Goal: Task Accomplishment & Management: Manage account settings

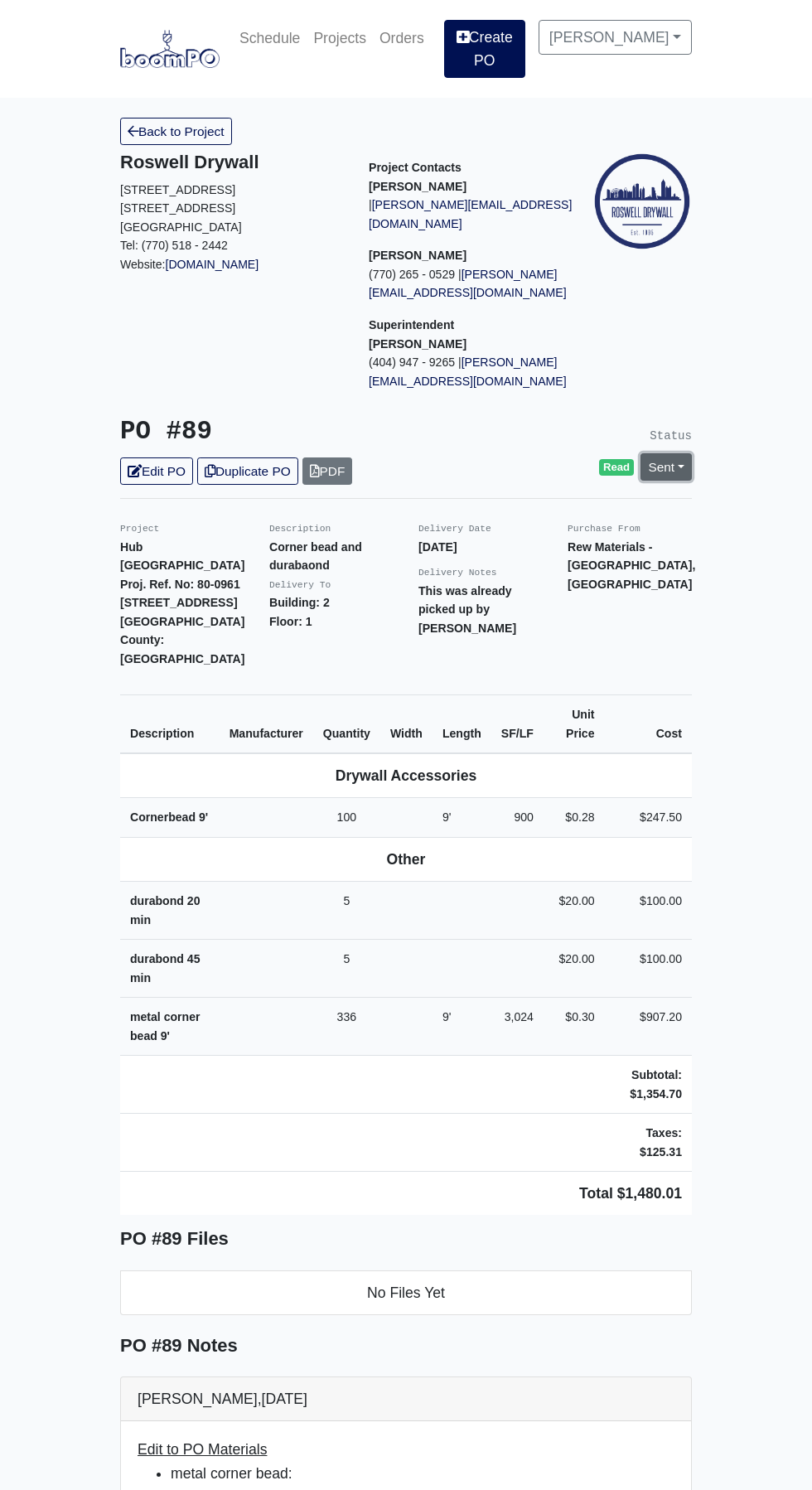
click at [680, 453] on link "Sent" at bounding box center [665, 467] width 51 height 28
click at [535, 544] on link "Complete" at bounding box center [571, 556] width 247 height 26
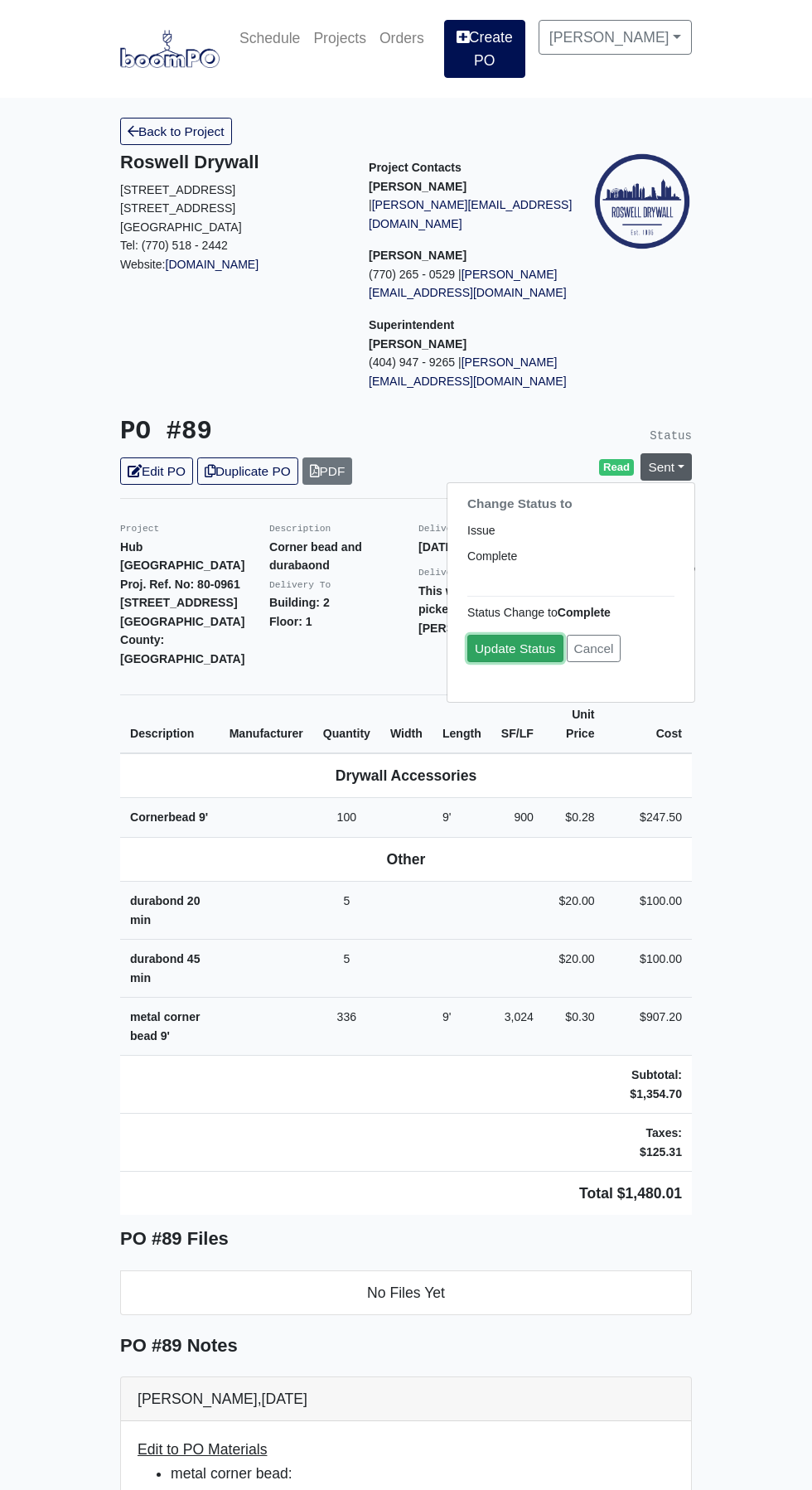
click at [522, 635] on link "Update Status" at bounding box center [515, 649] width 96 height 28
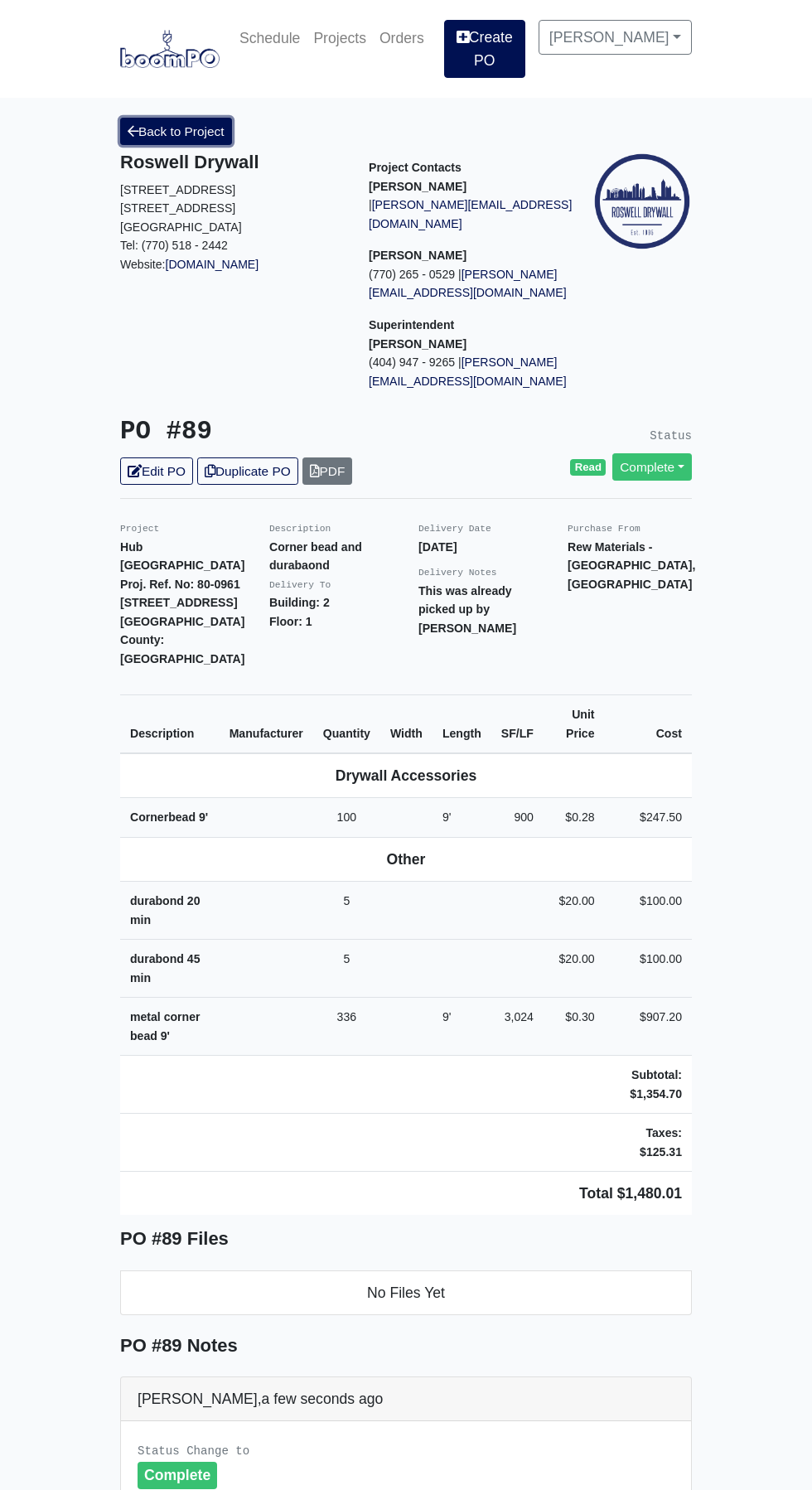
click at [184, 117] on link "Back to Project" at bounding box center [176, 131] width 112 height 28
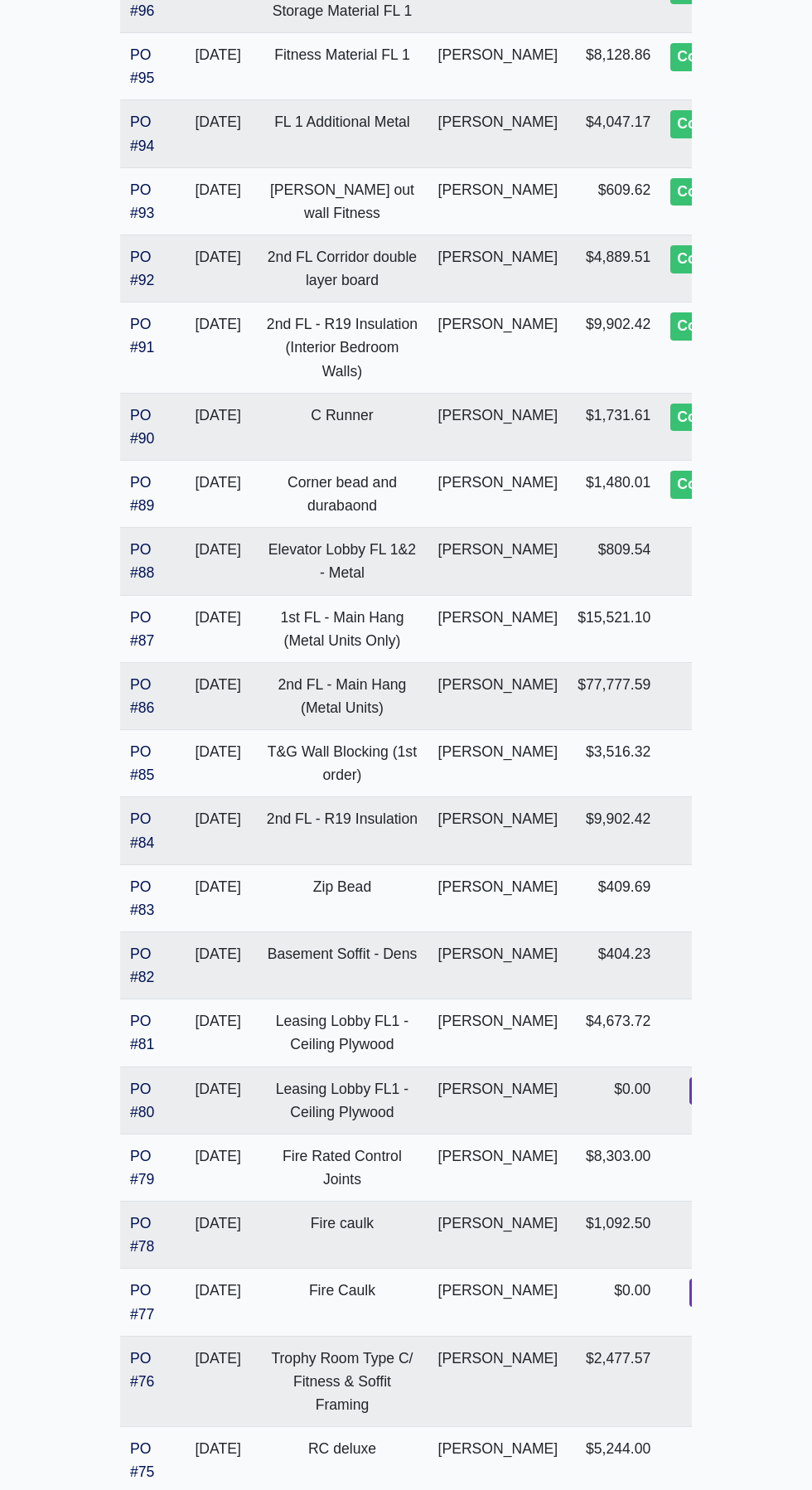
scroll to position [2476, 0]
click at [152, 581] on link "PO #88" at bounding box center [142, 561] width 24 height 39
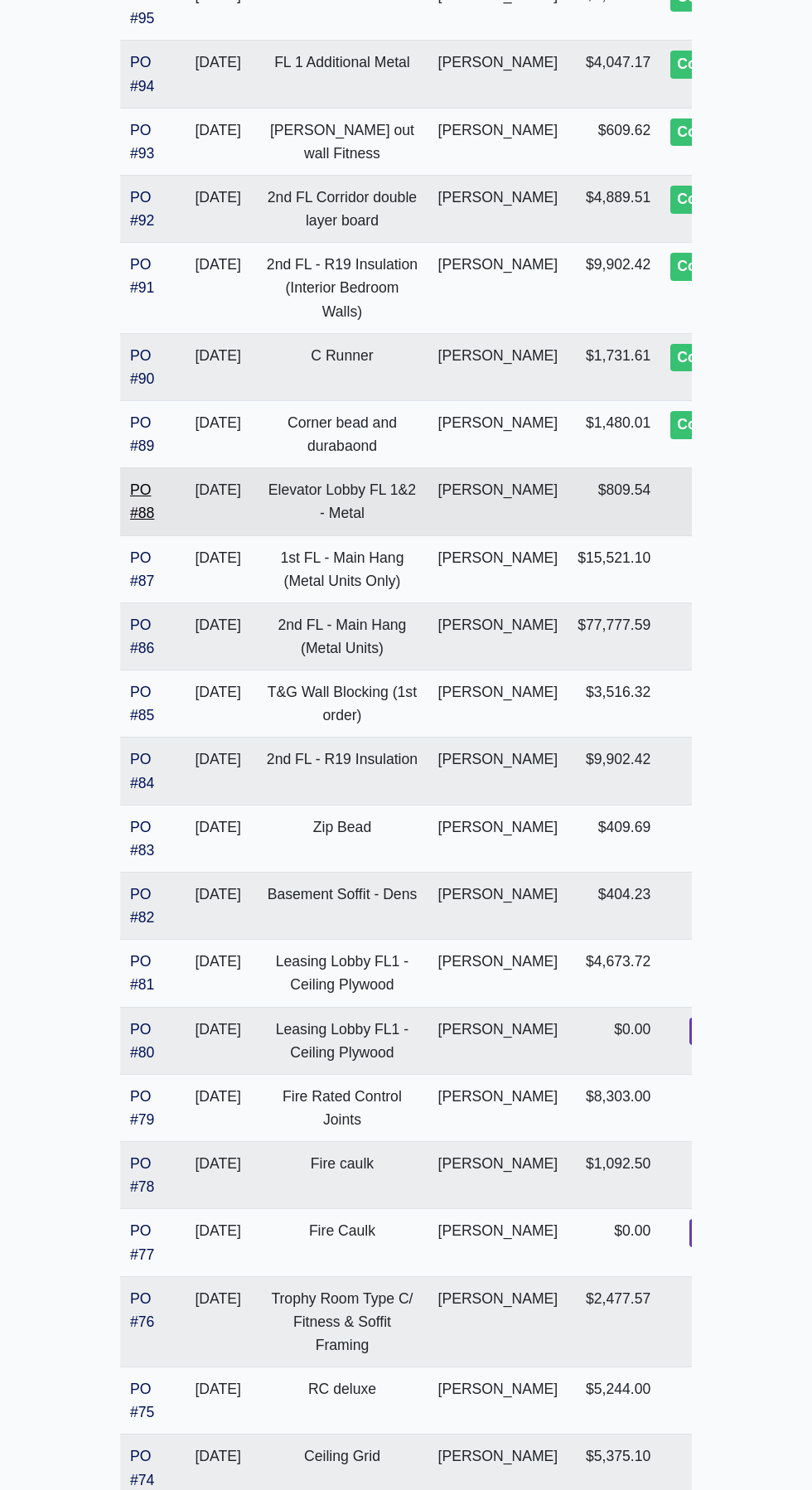
scroll to position [2587, 0]
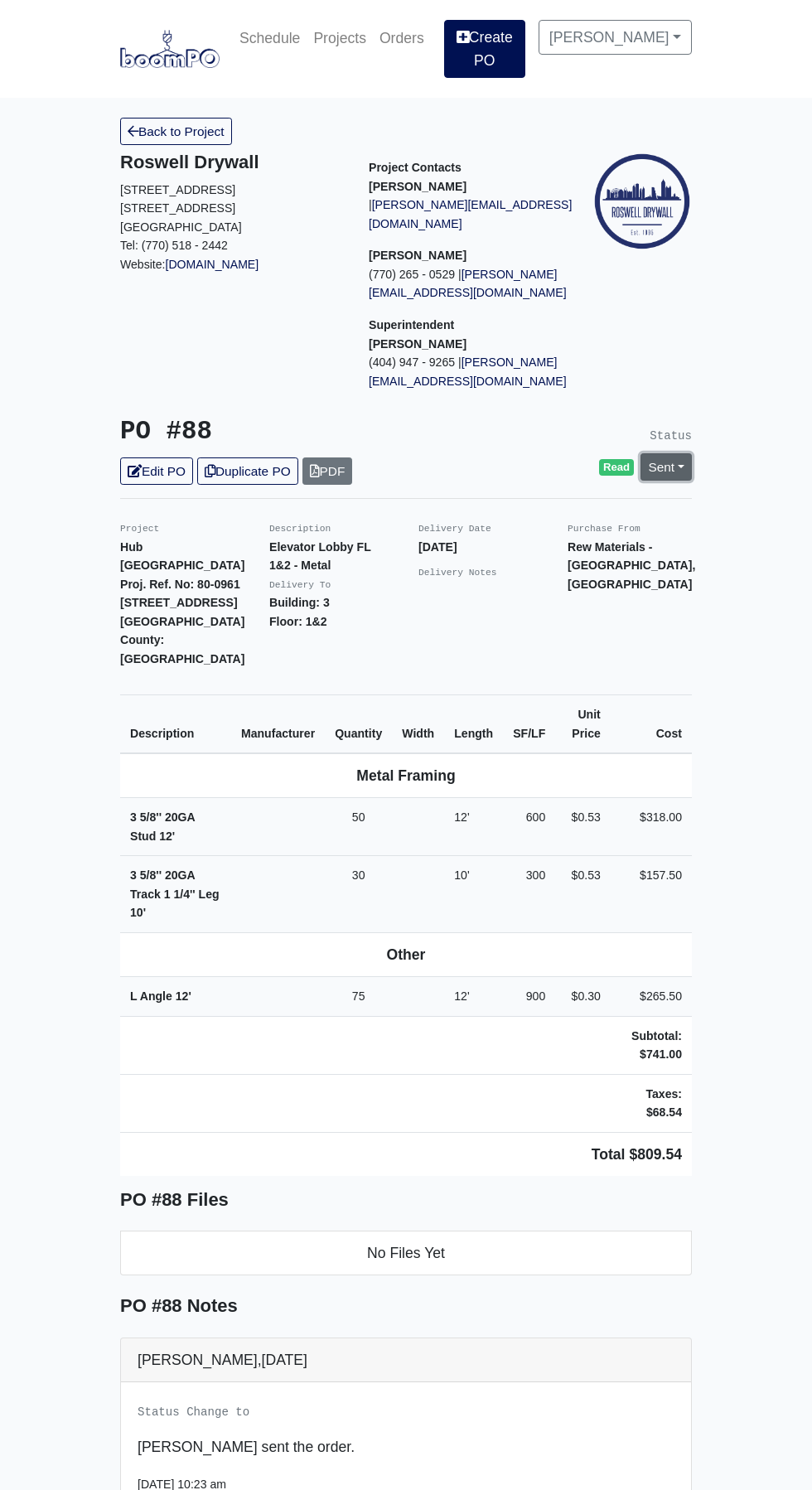
click at [680, 453] on link "Sent" at bounding box center [665, 467] width 51 height 28
click at [533, 544] on link "Complete" at bounding box center [571, 556] width 247 height 26
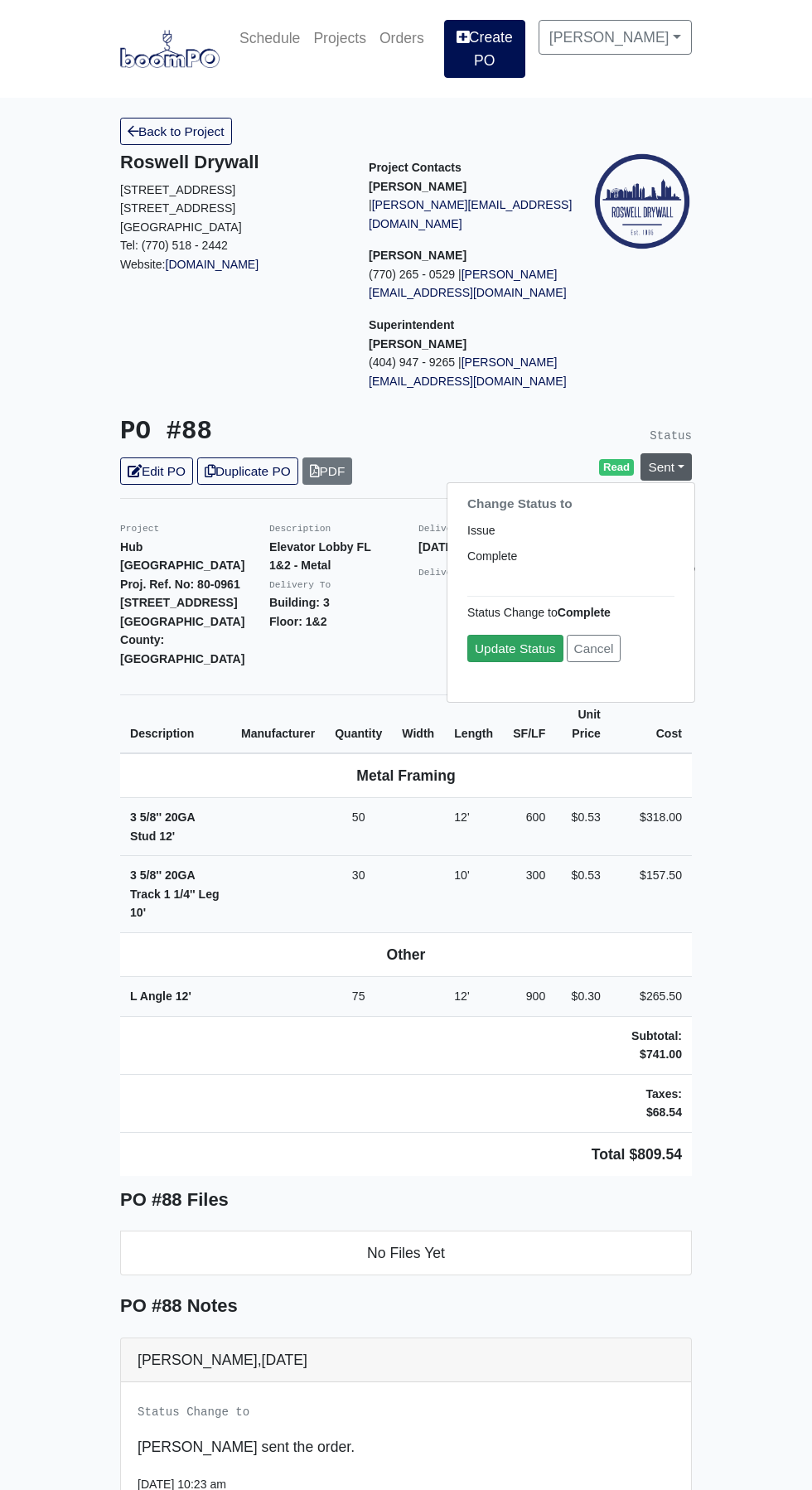
click at [527, 635] on link "Update Status" at bounding box center [515, 649] width 96 height 28
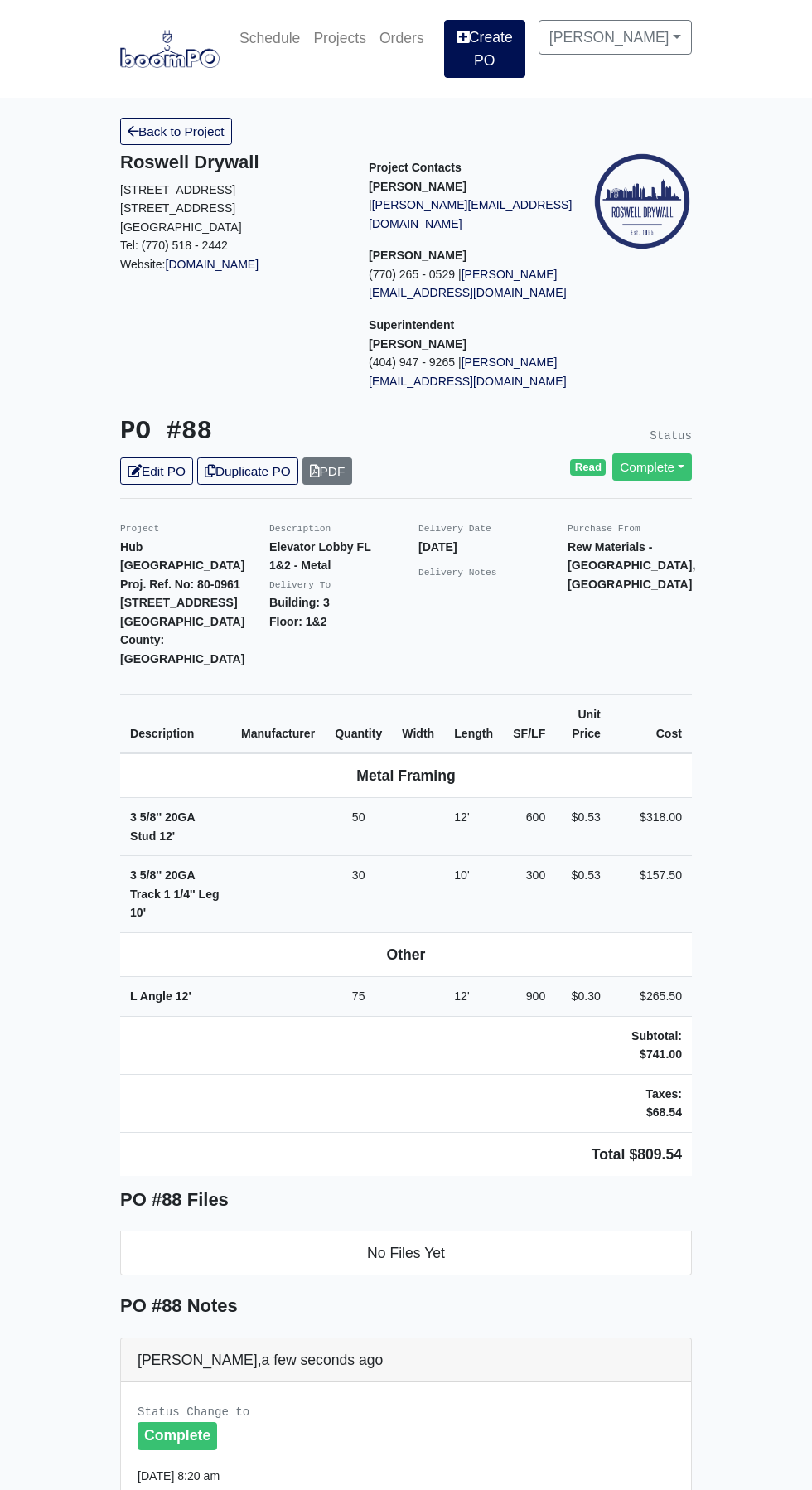
click at [202, 65] on link at bounding box center [169, 49] width 100 height 45
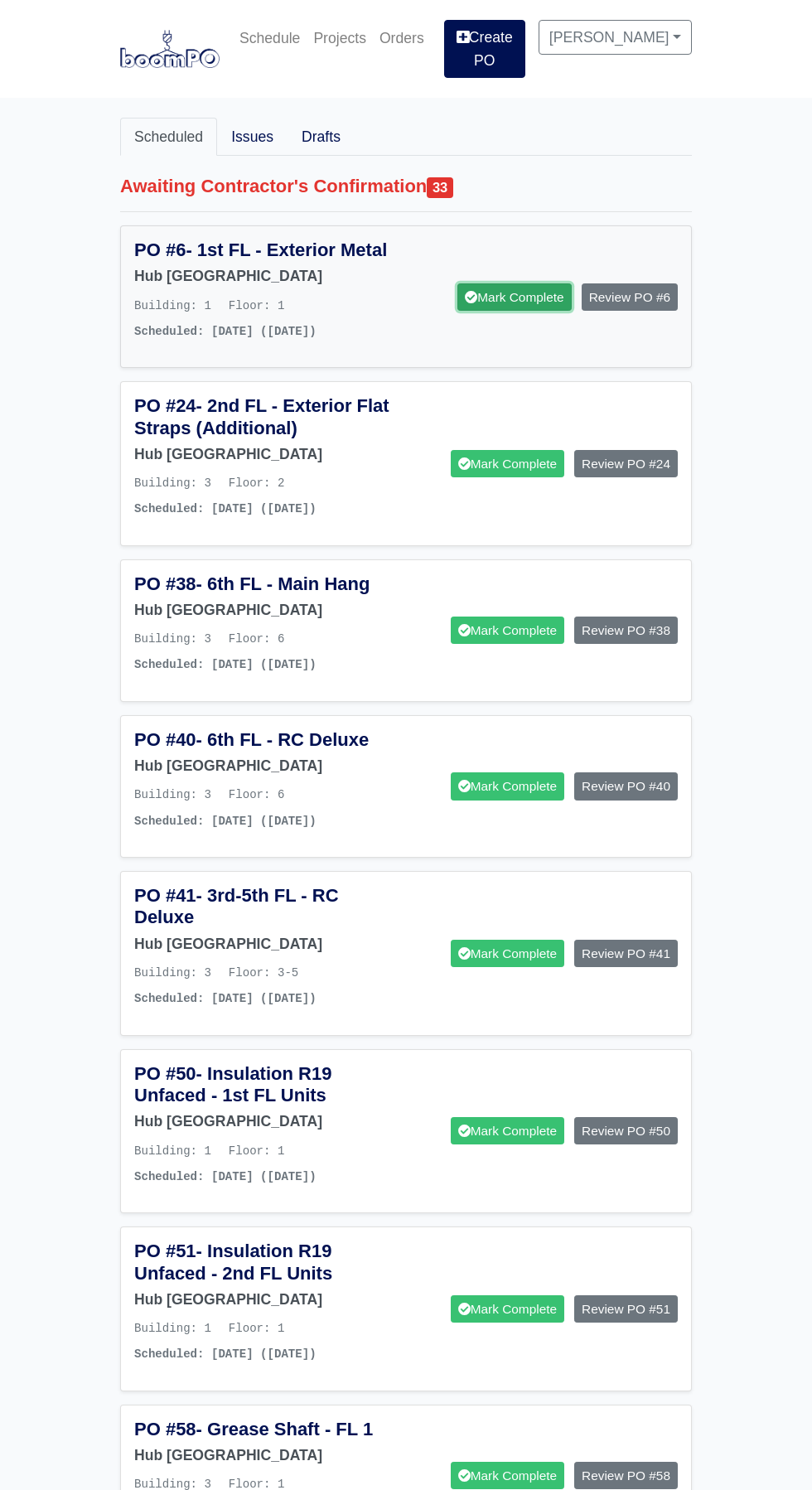
click at [512, 283] on link "Mark Complete" at bounding box center [514, 297] width 113 height 28
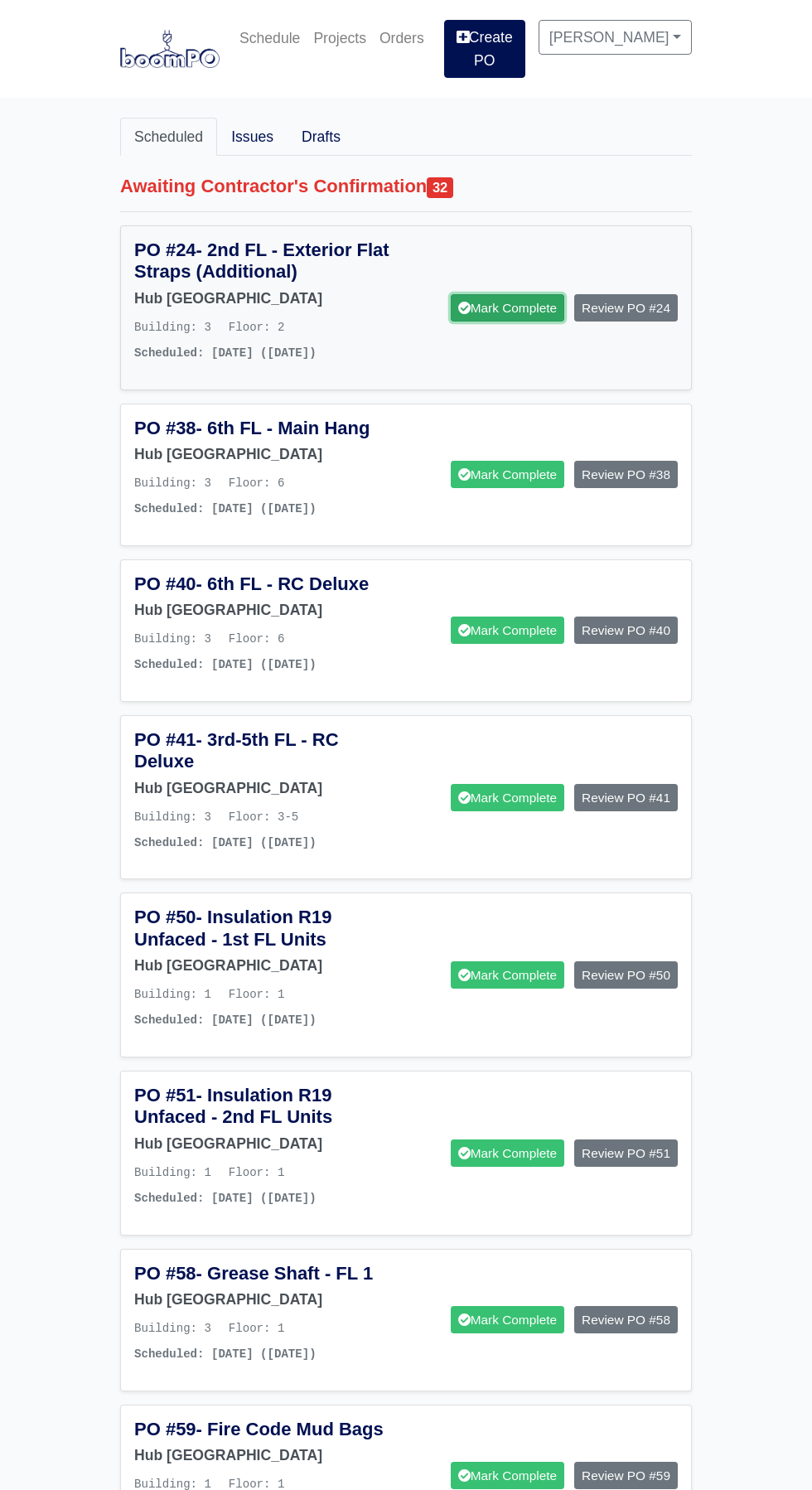
click at [512, 301] on link "Mark Complete" at bounding box center [507, 308] width 113 height 28
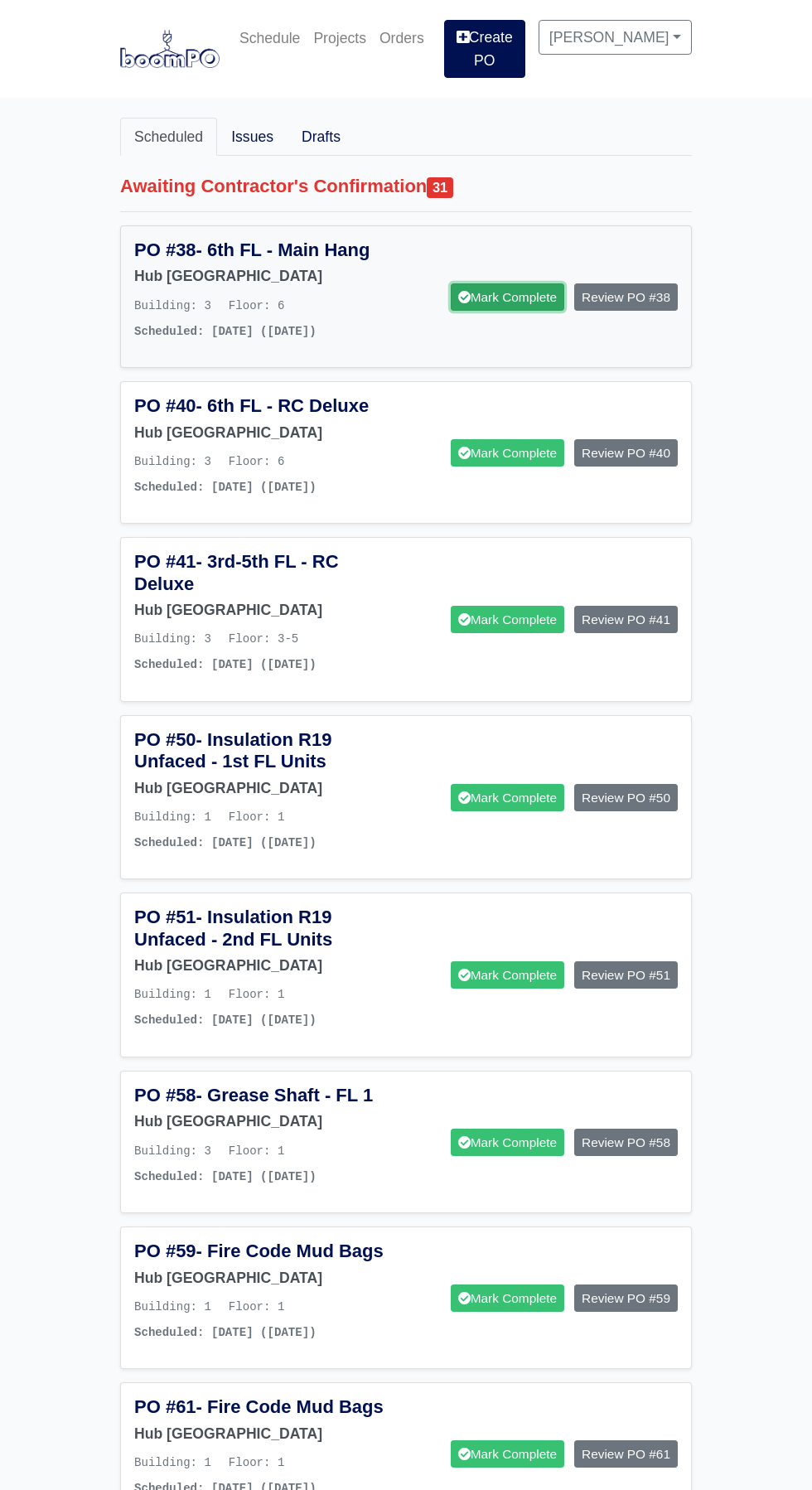
click at [514, 283] on link "Mark Complete" at bounding box center [507, 297] width 113 height 28
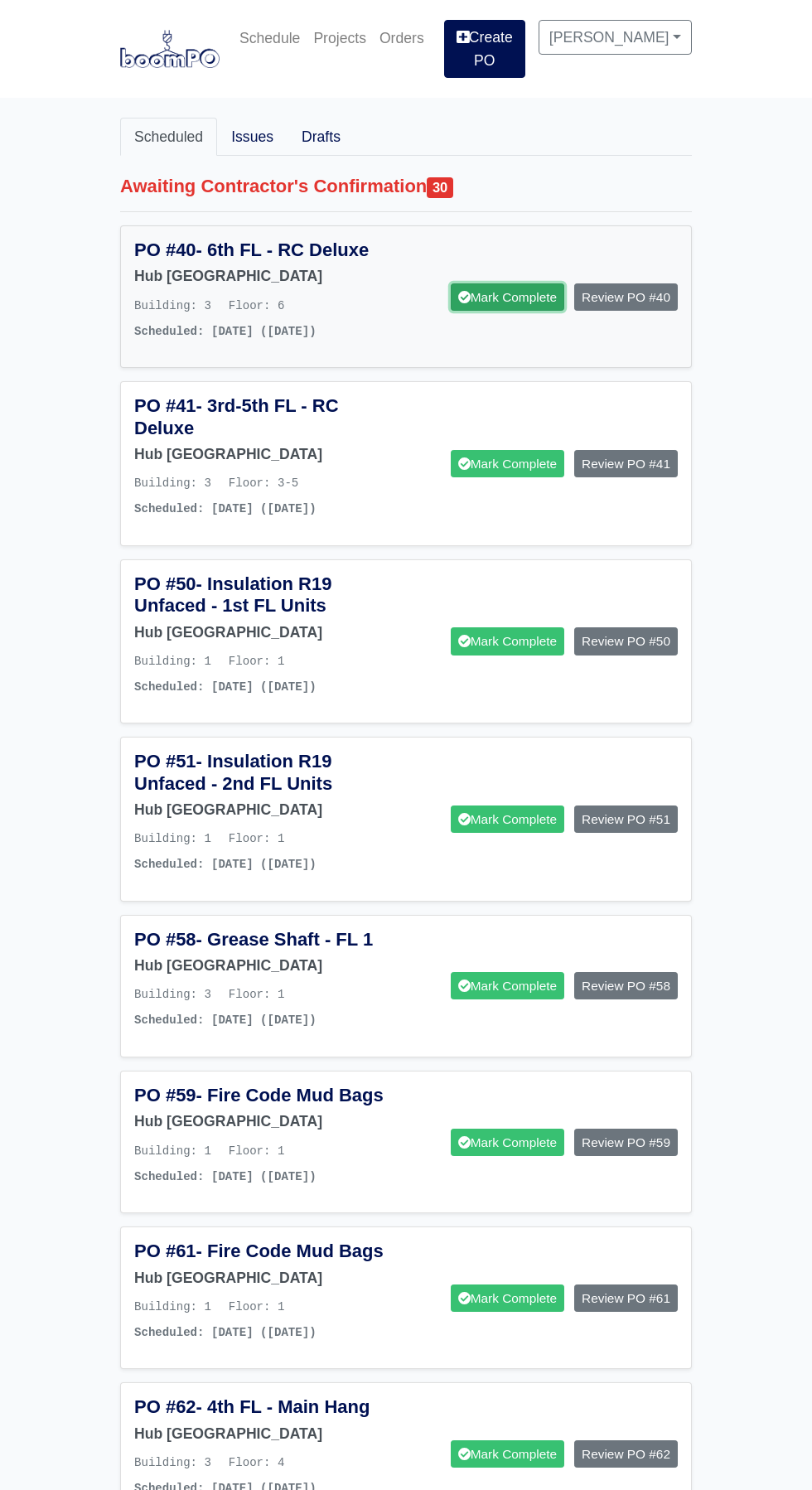
click at [500, 284] on link "Mark Complete" at bounding box center [507, 297] width 113 height 28
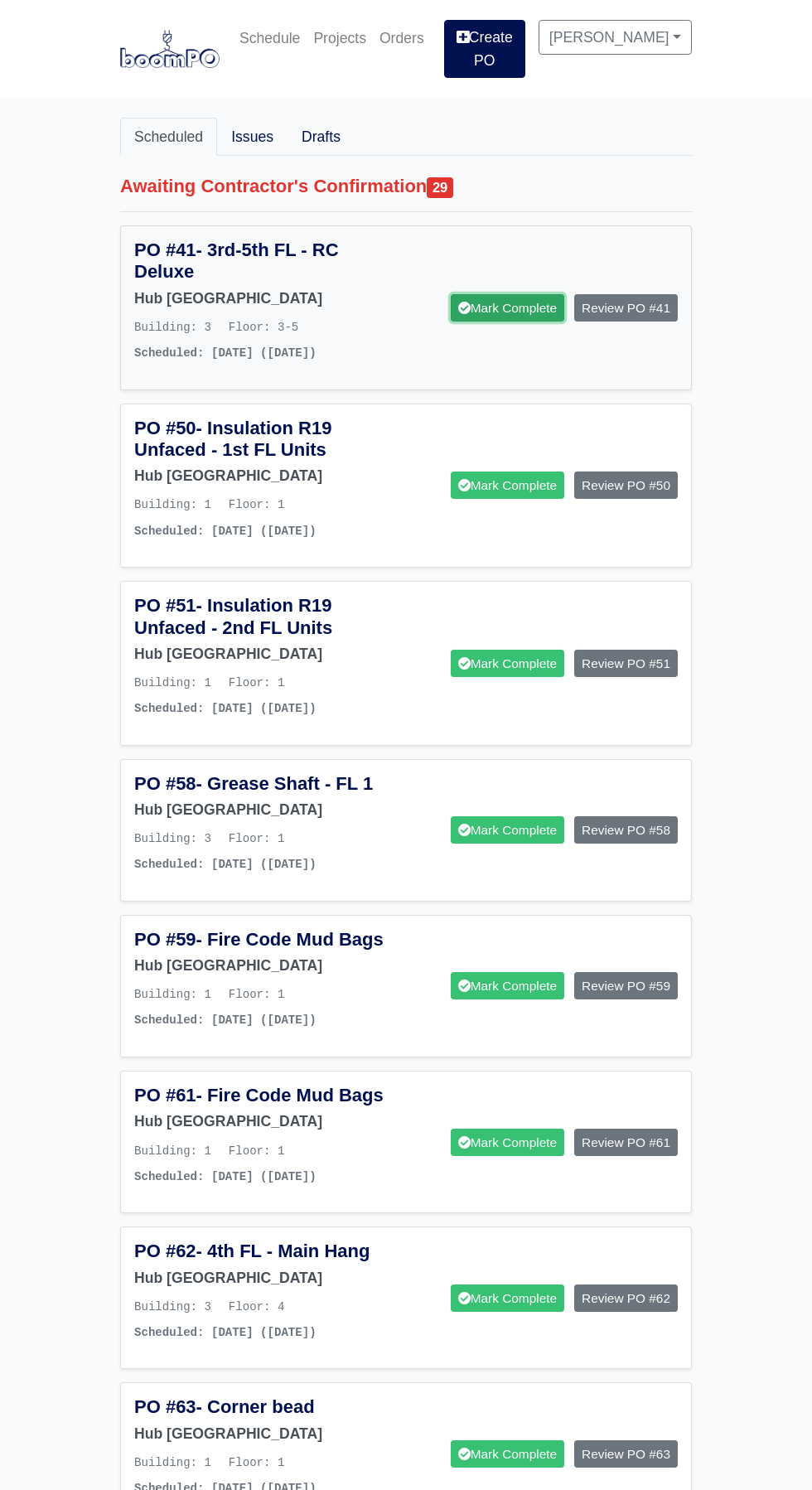
click at [509, 303] on link "Mark Complete" at bounding box center [507, 308] width 113 height 28
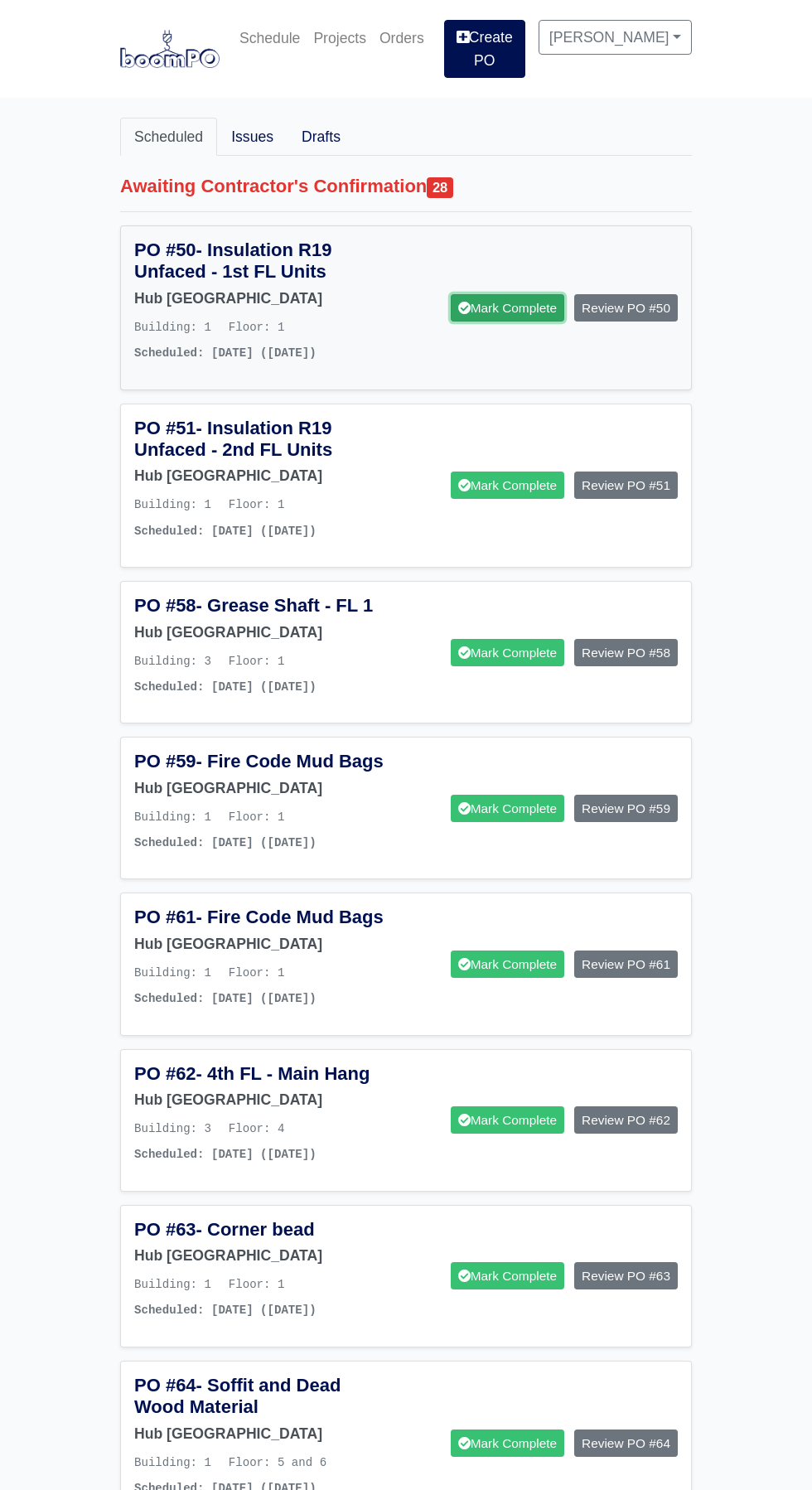
click at [497, 302] on link "Mark Complete" at bounding box center [507, 308] width 113 height 28
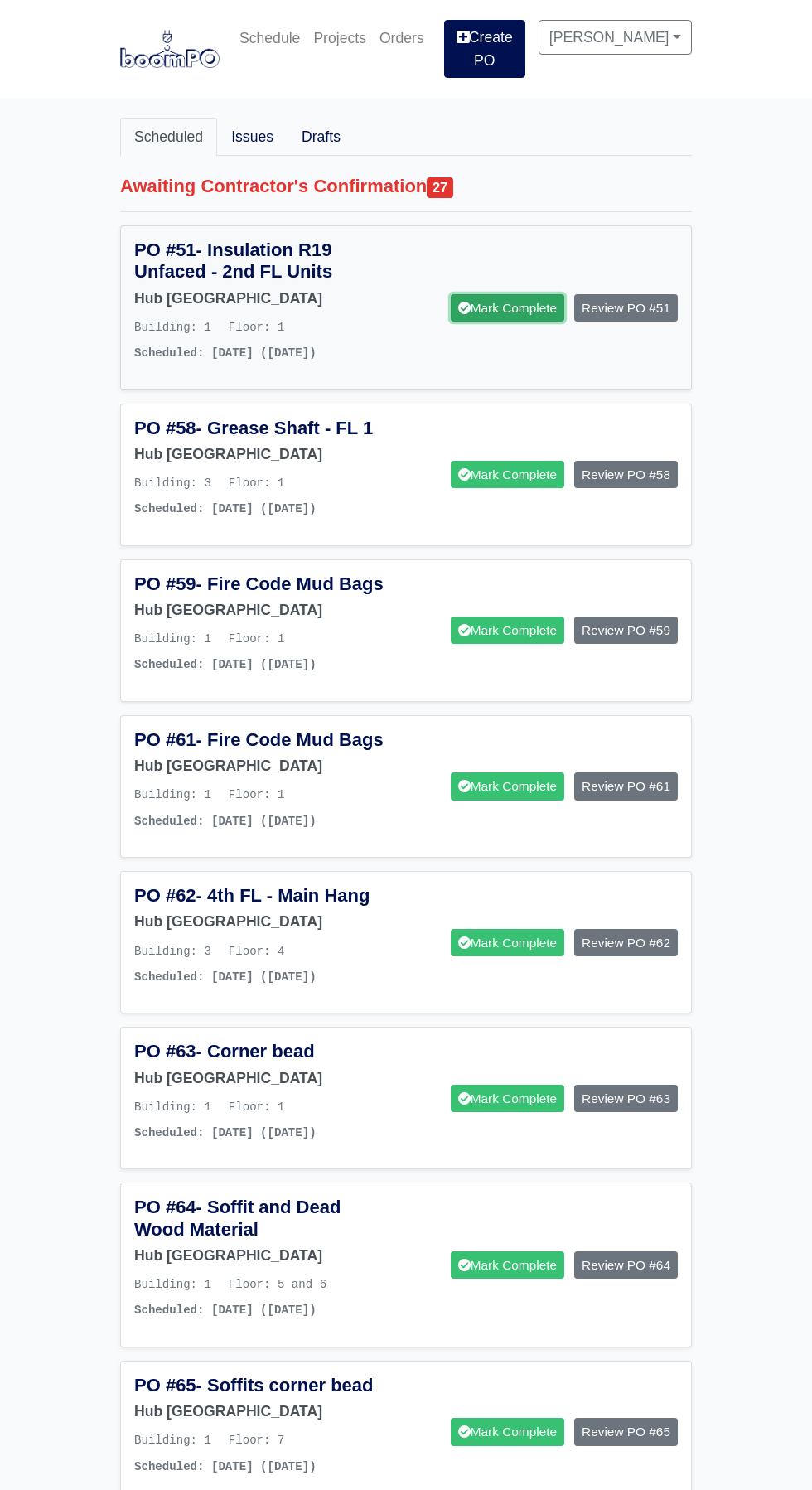
click at [494, 299] on link "Mark Complete" at bounding box center [507, 308] width 113 height 28
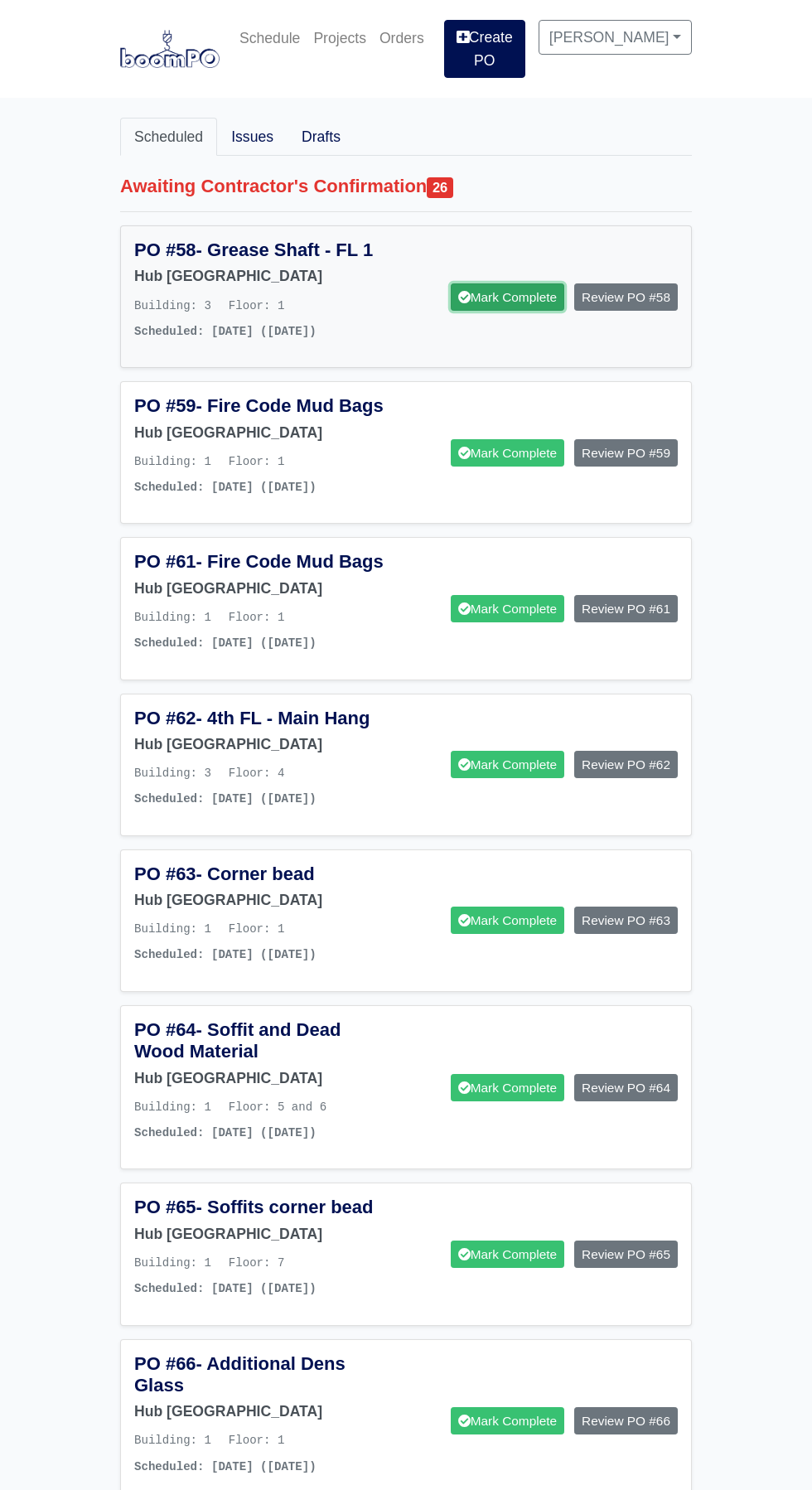
click at [504, 283] on link "Mark Complete" at bounding box center [507, 297] width 113 height 28
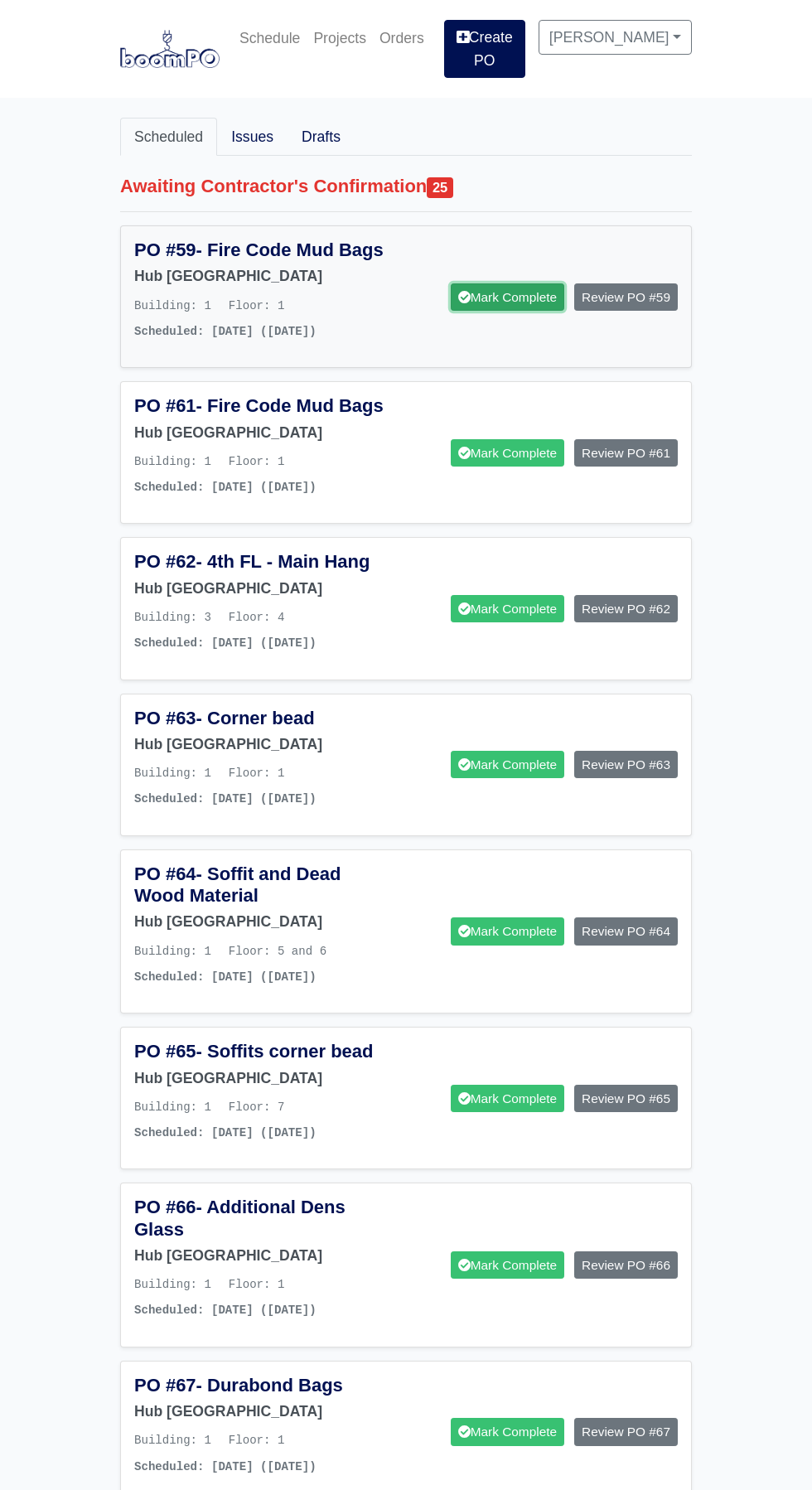
click at [495, 283] on link "Mark Complete" at bounding box center [507, 297] width 113 height 28
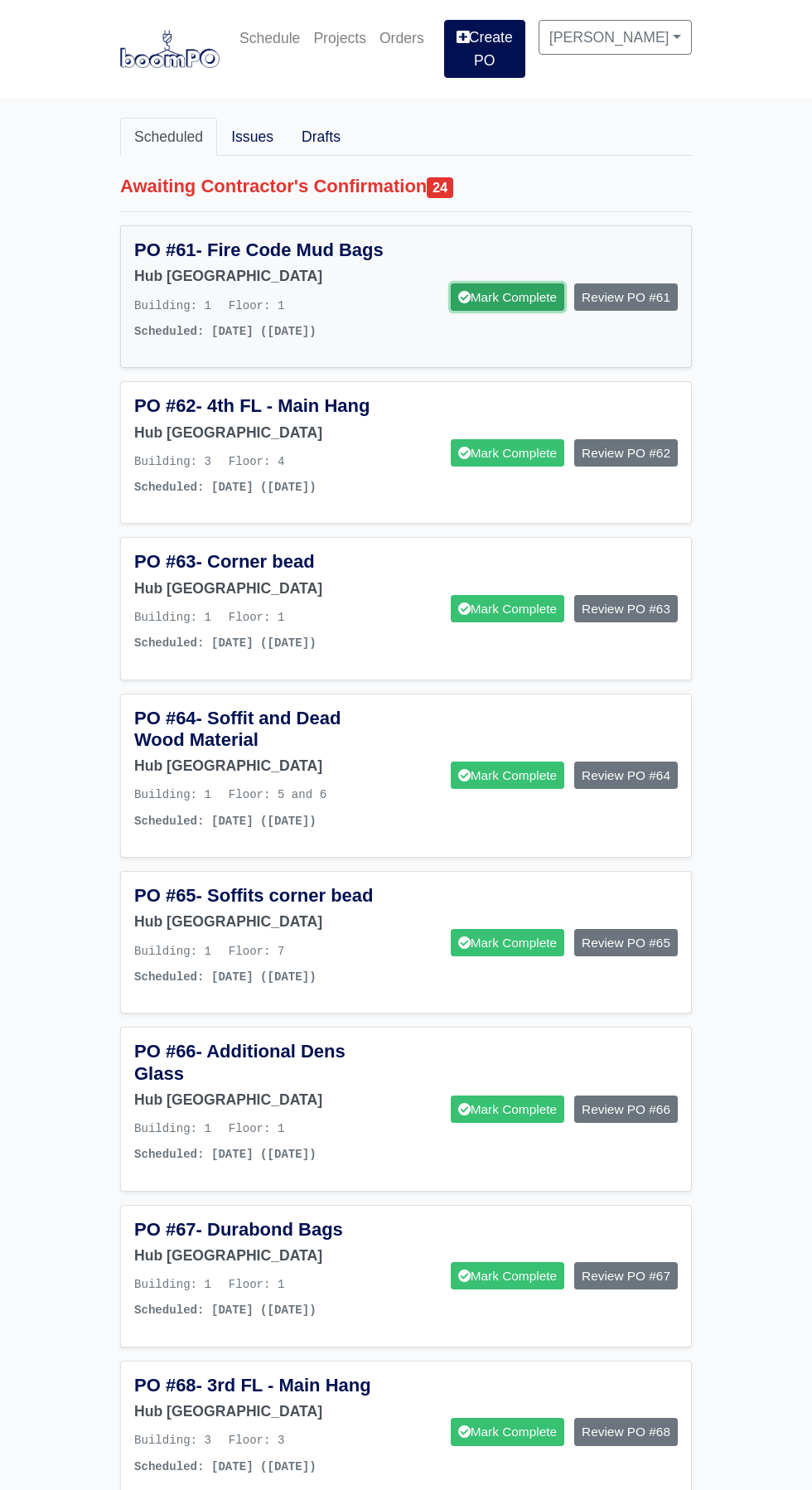
click at [504, 283] on link "Mark Complete" at bounding box center [507, 297] width 113 height 28
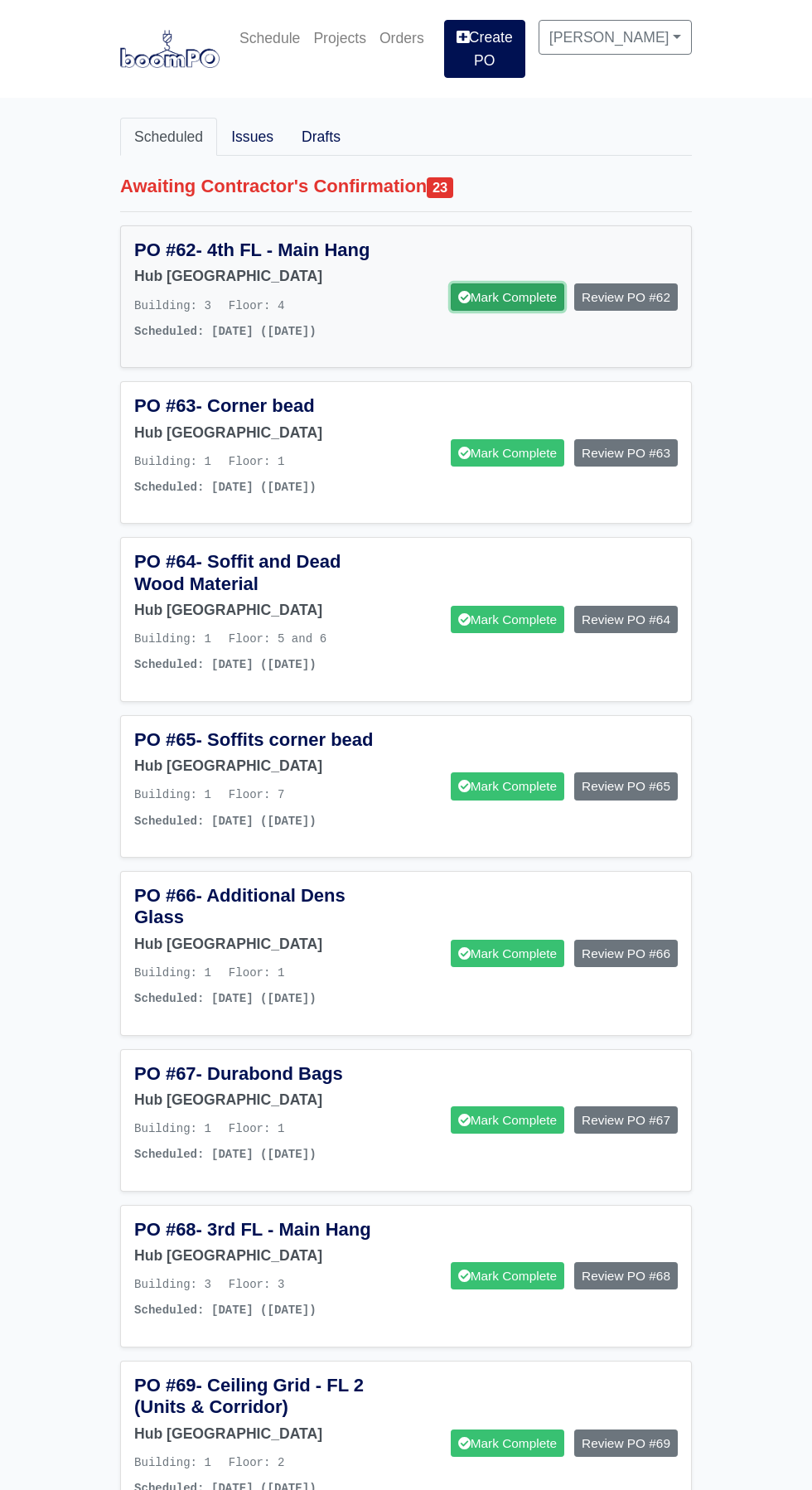
click at [515, 283] on link "Mark Complete" at bounding box center [507, 297] width 113 height 28
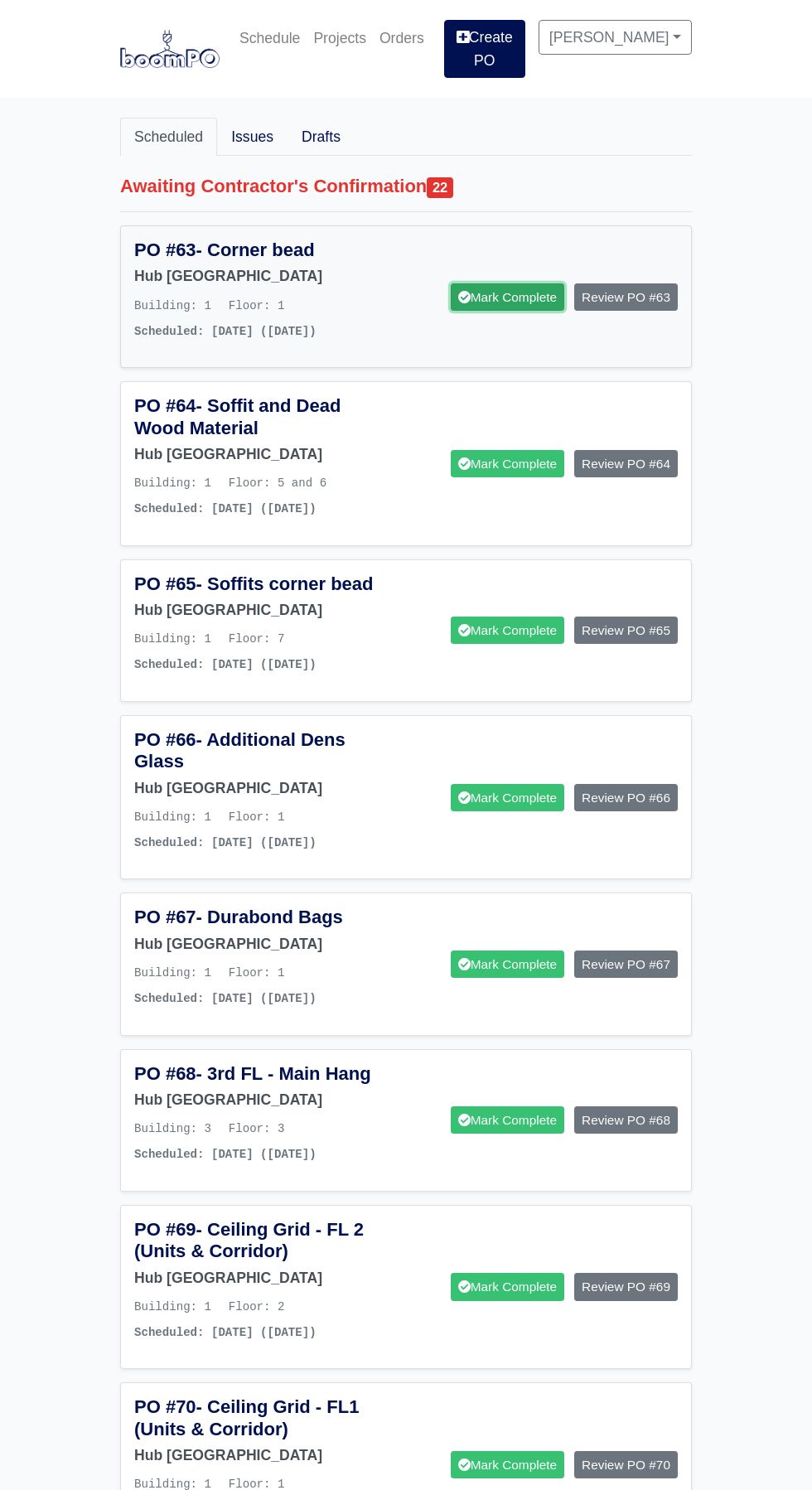
click at [507, 283] on link "Mark Complete" at bounding box center [507, 297] width 113 height 28
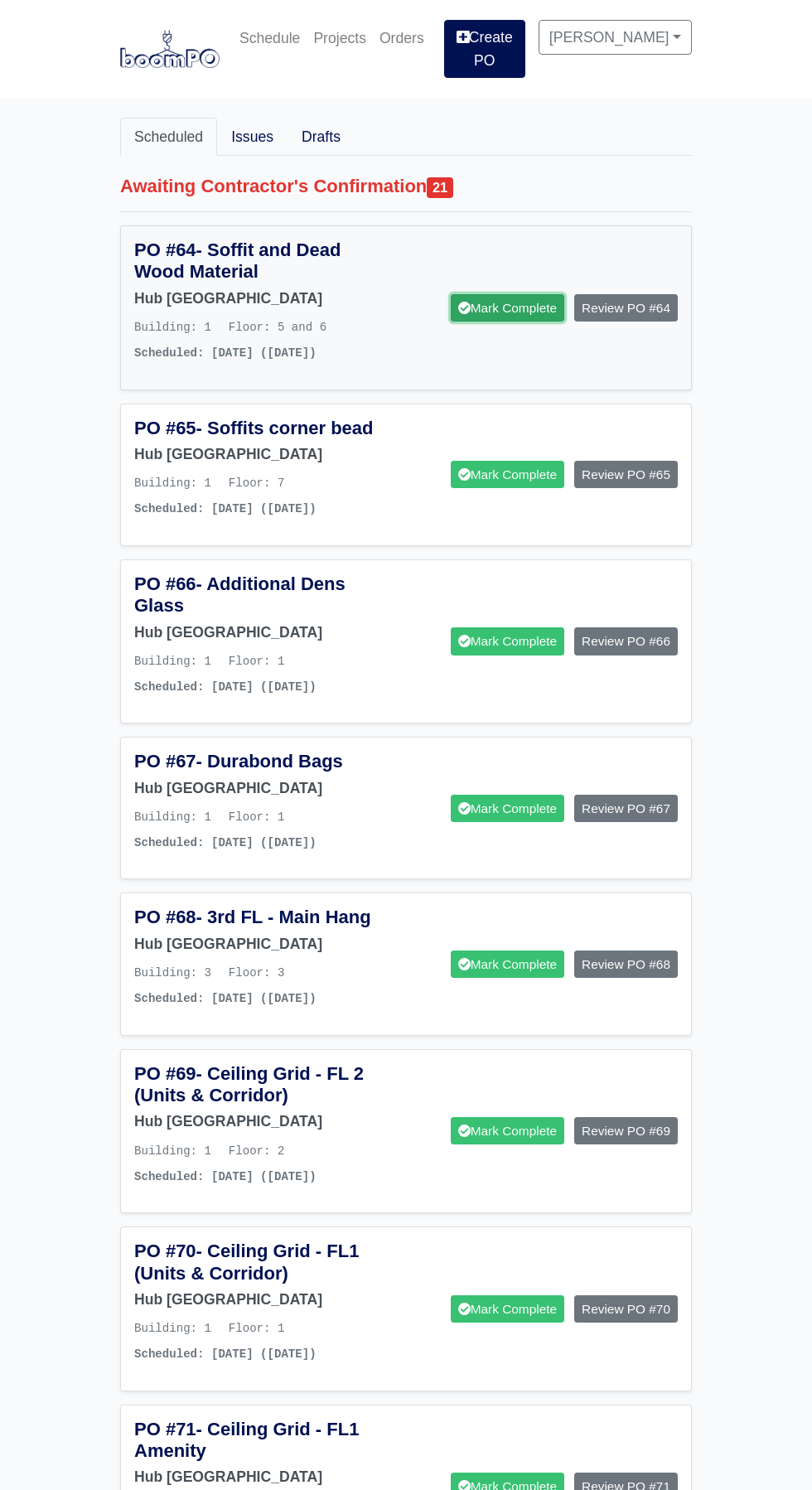
click at [507, 295] on link "Mark Complete" at bounding box center [507, 308] width 113 height 28
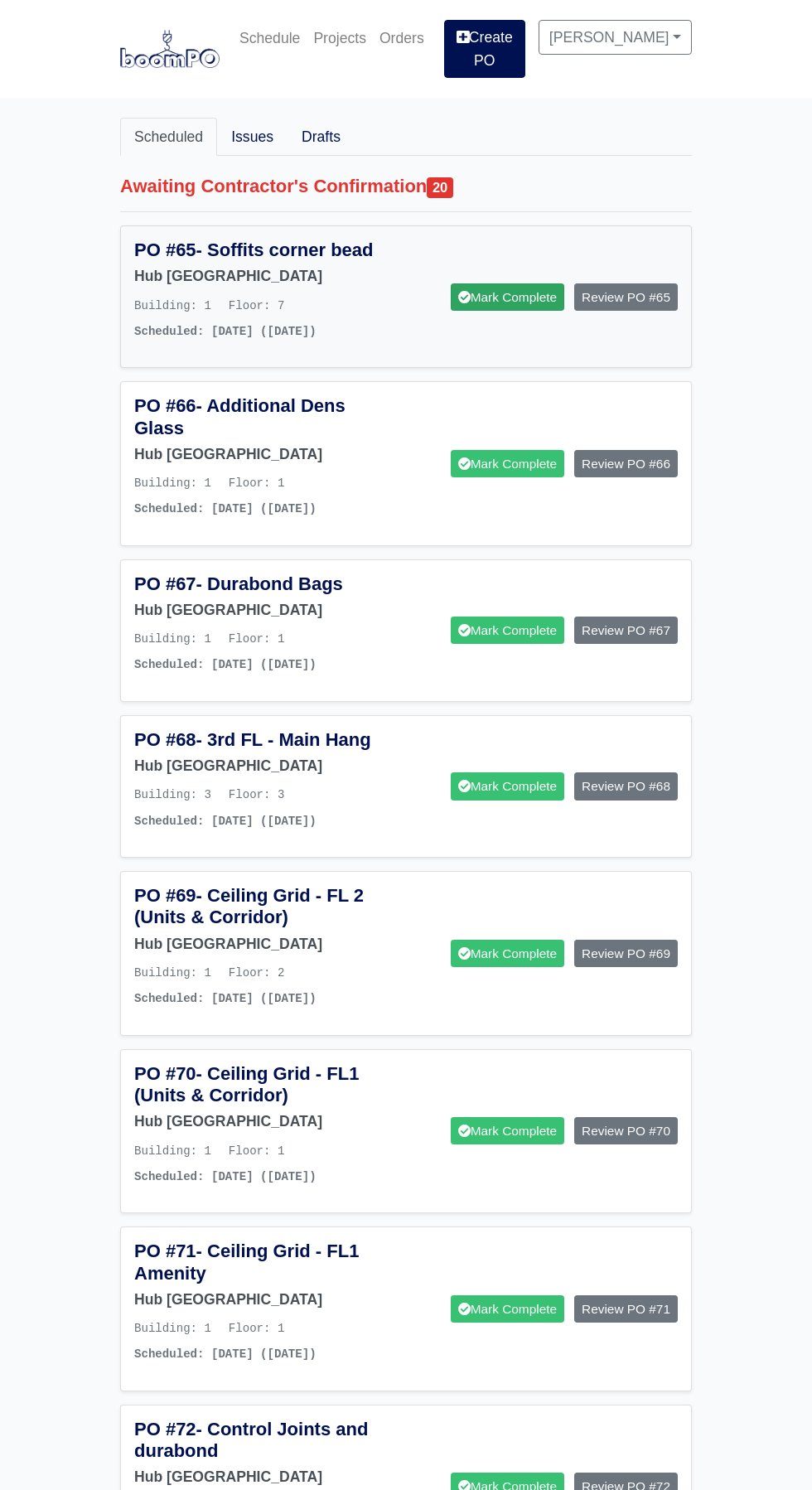
click at [507, 287] on link "Mark Complete" at bounding box center [507, 297] width 113 height 28
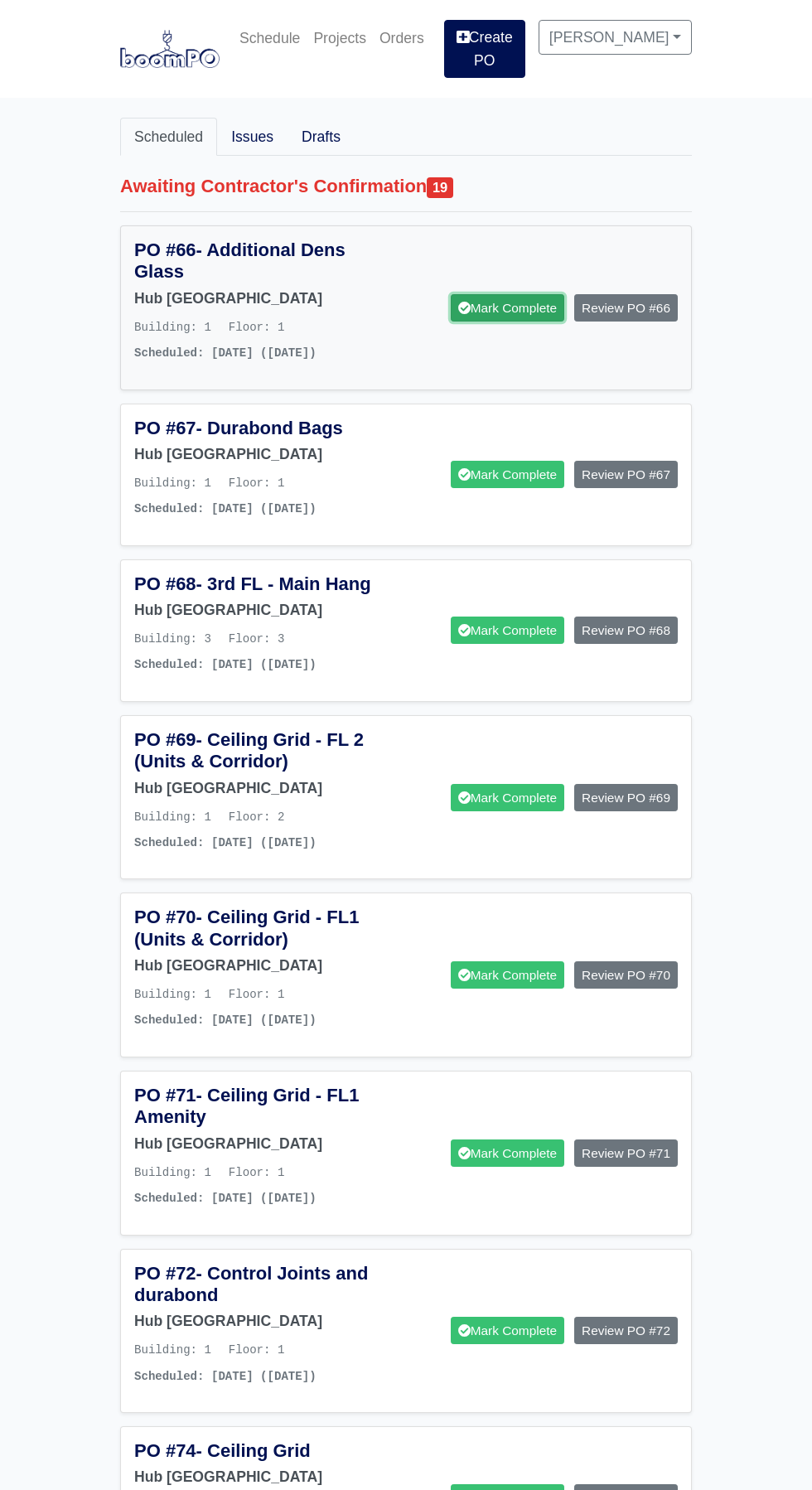
click at [488, 294] on link "Mark Complete" at bounding box center [507, 308] width 113 height 28
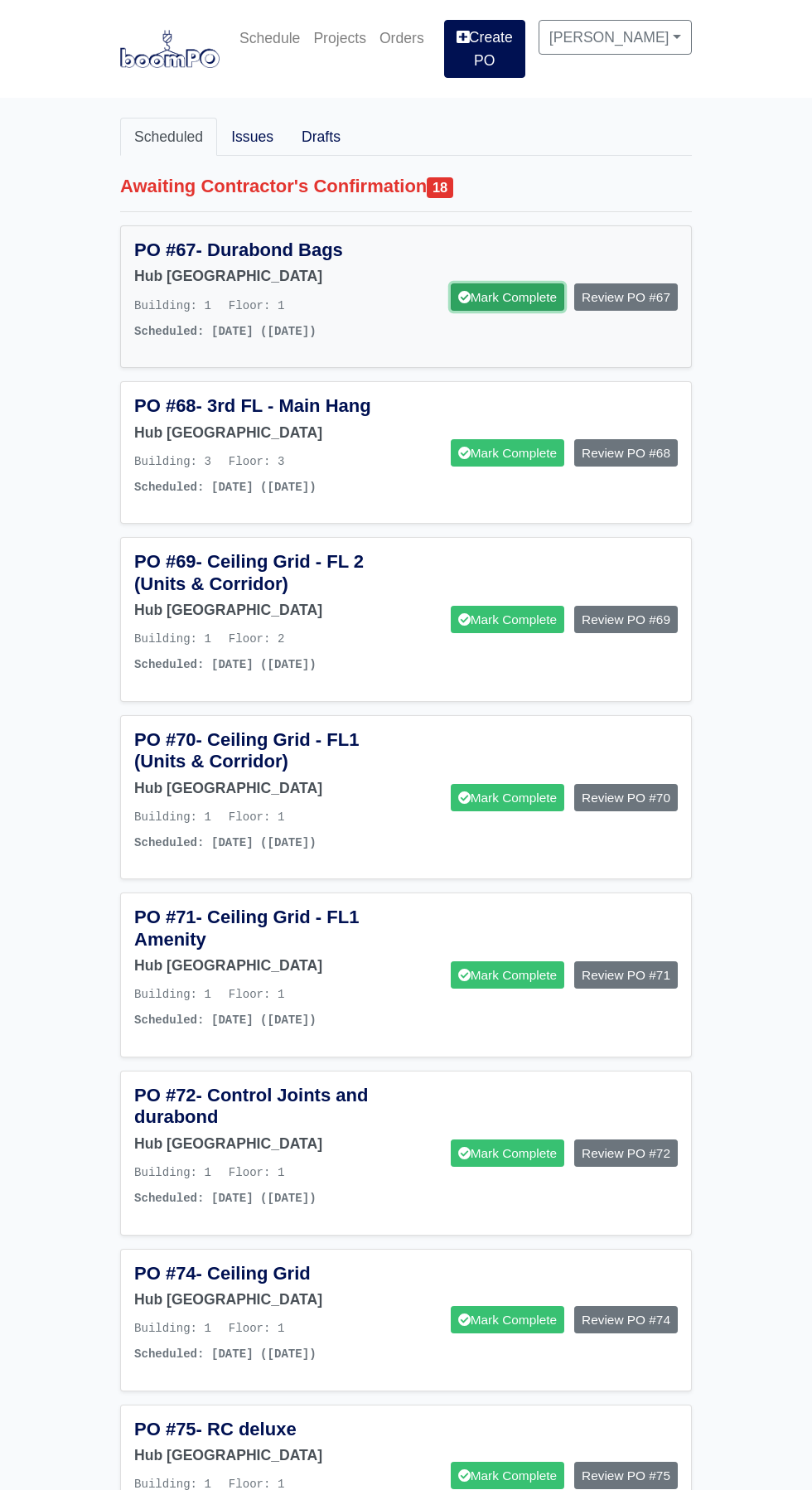
click at [520, 283] on link "Mark Complete" at bounding box center [507, 297] width 113 height 28
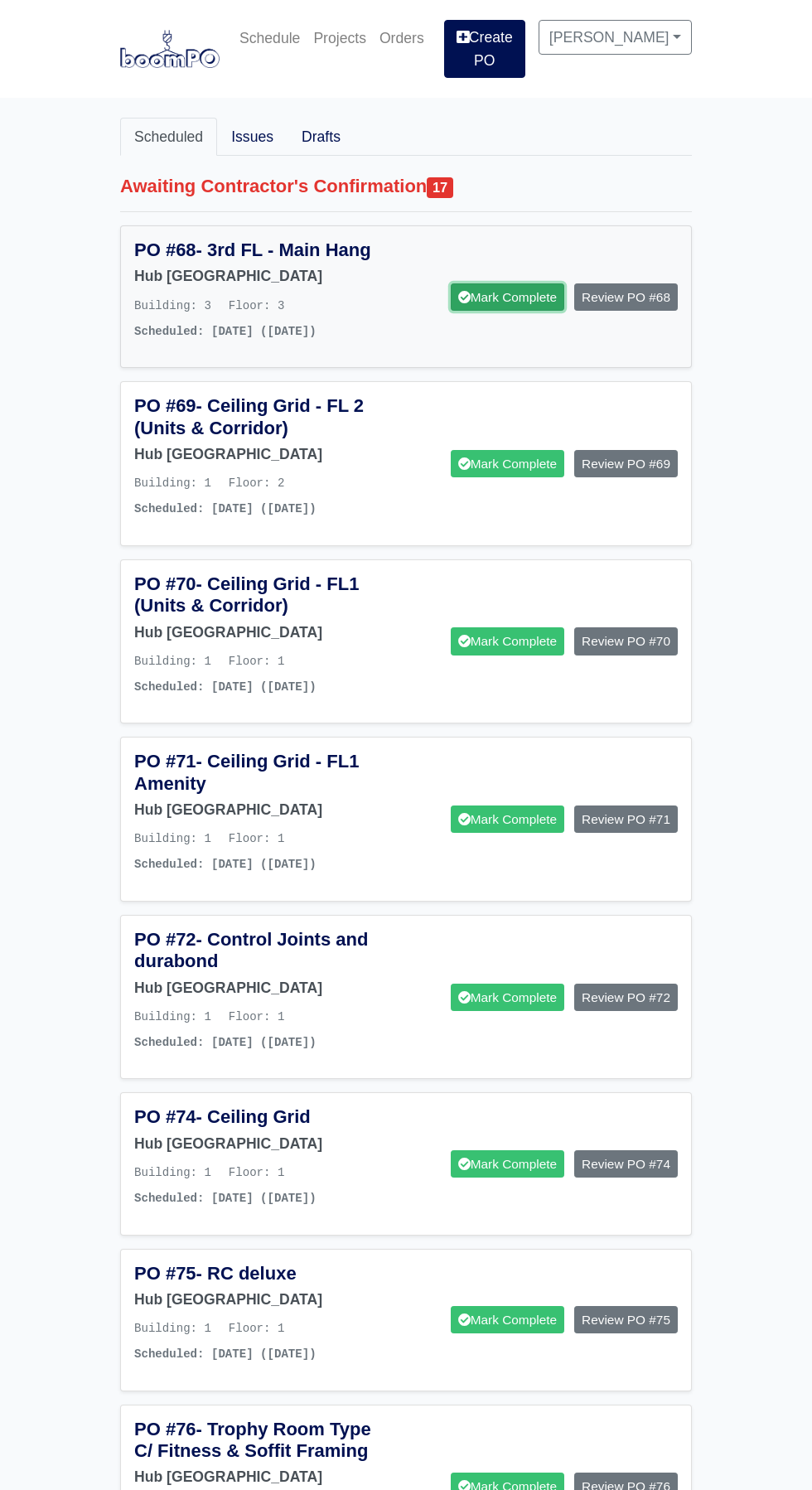
click at [520, 283] on link "Mark Complete" at bounding box center [507, 297] width 113 height 28
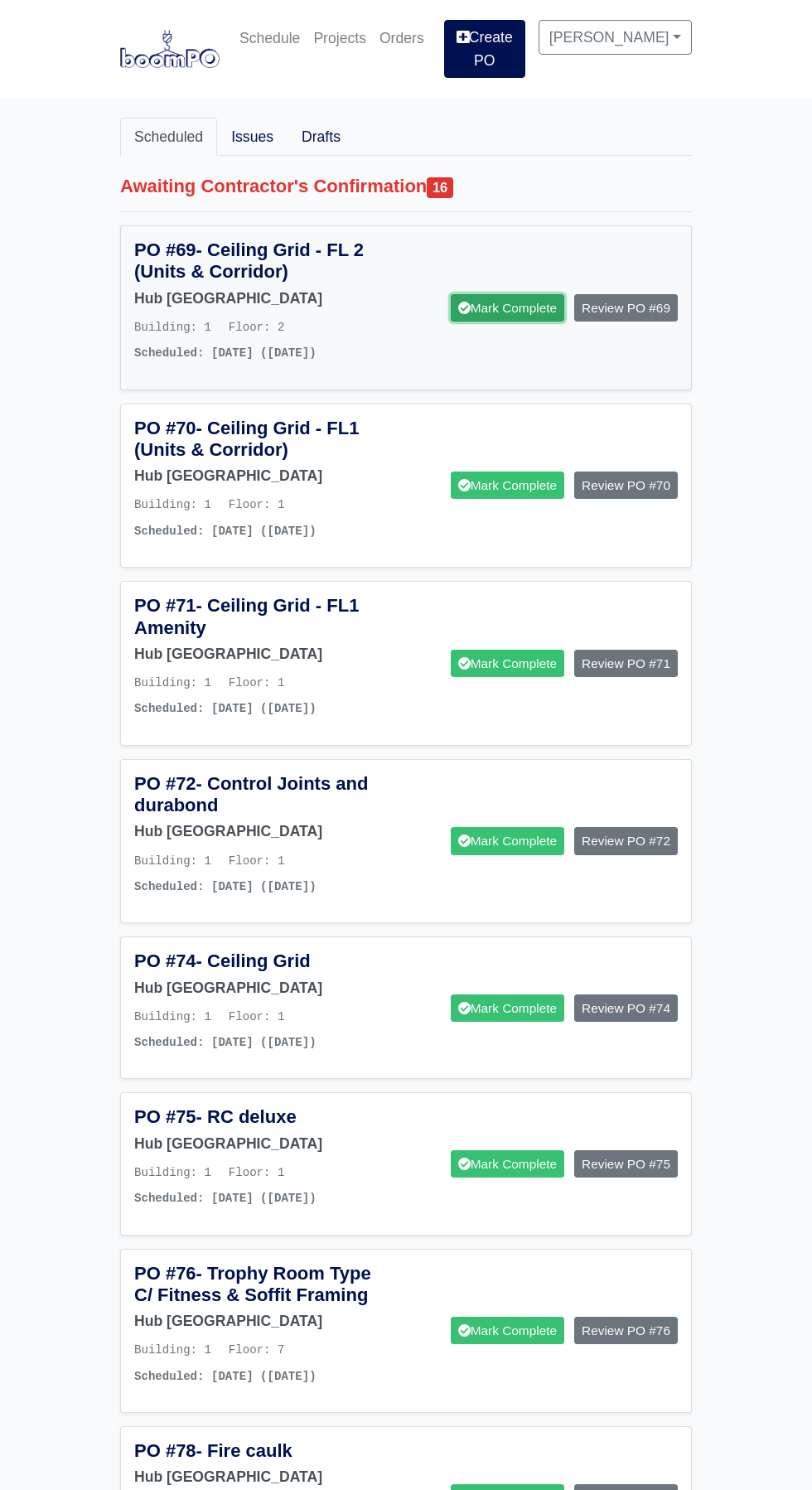
click at [517, 295] on link "Mark Complete" at bounding box center [507, 308] width 113 height 28
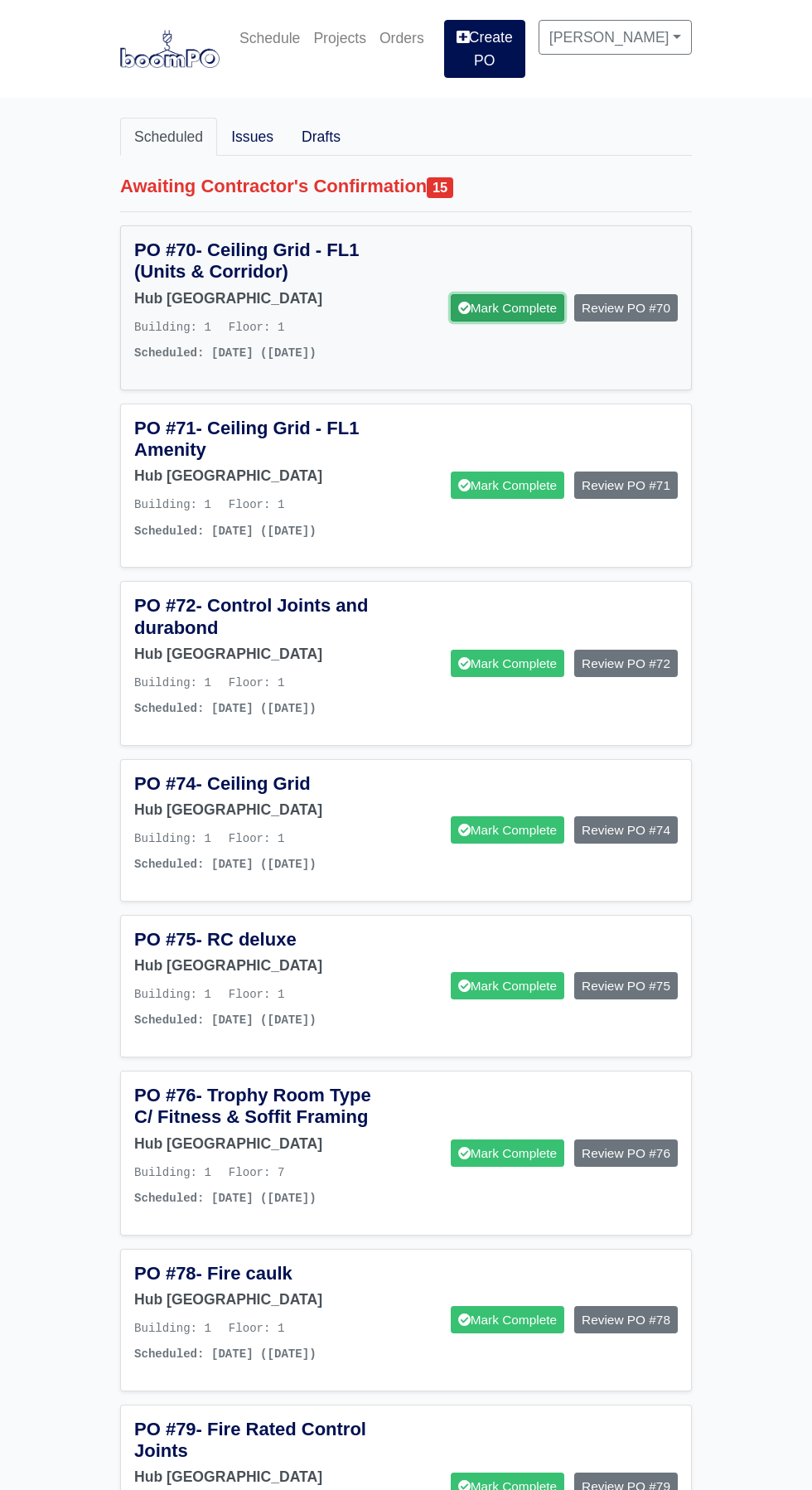
click at [524, 294] on link "Mark Complete" at bounding box center [507, 308] width 113 height 28
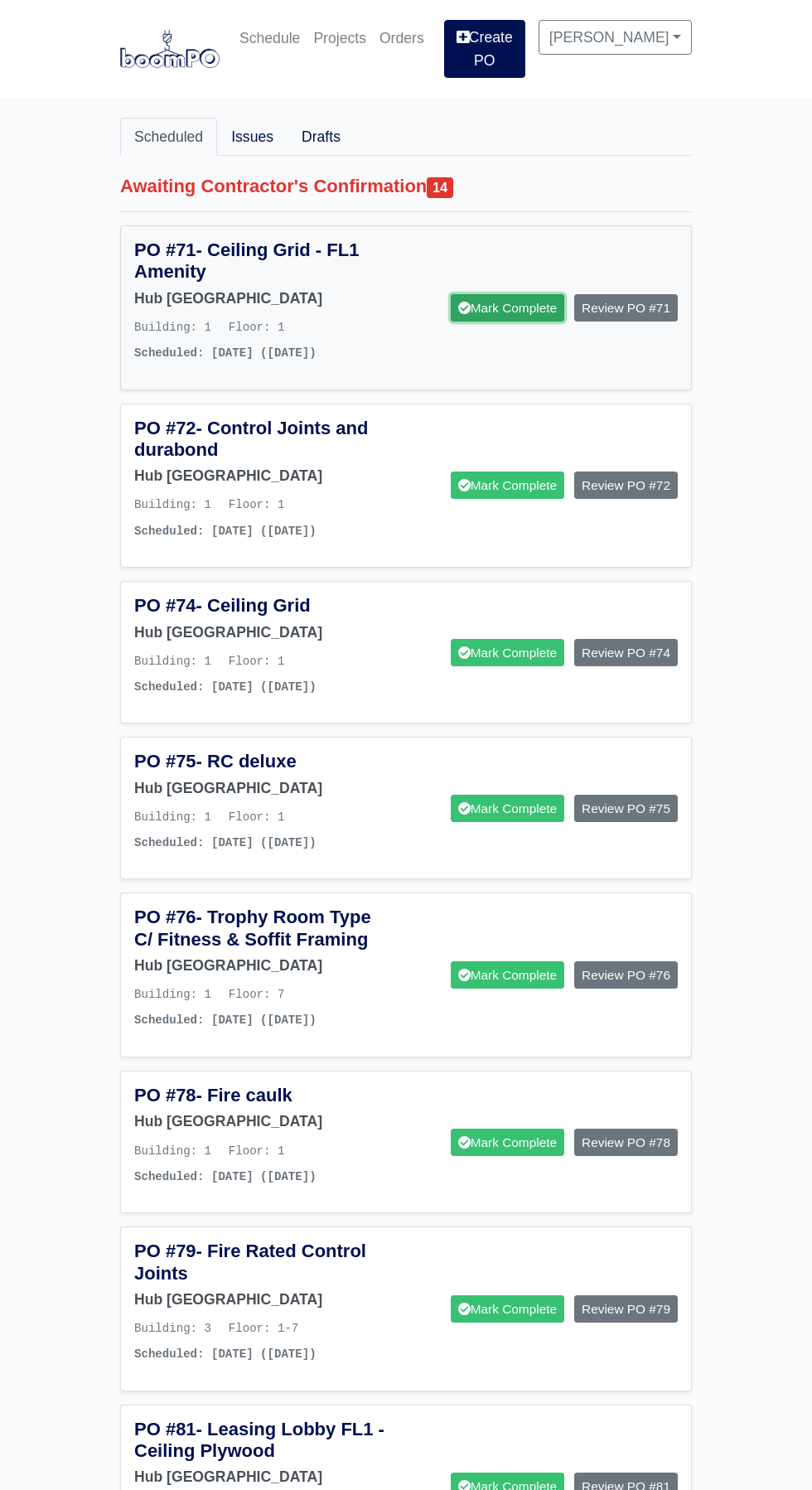
click at [521, 294] on link "Mark Complete" at bounding box center [507, 308] width 113 height 28
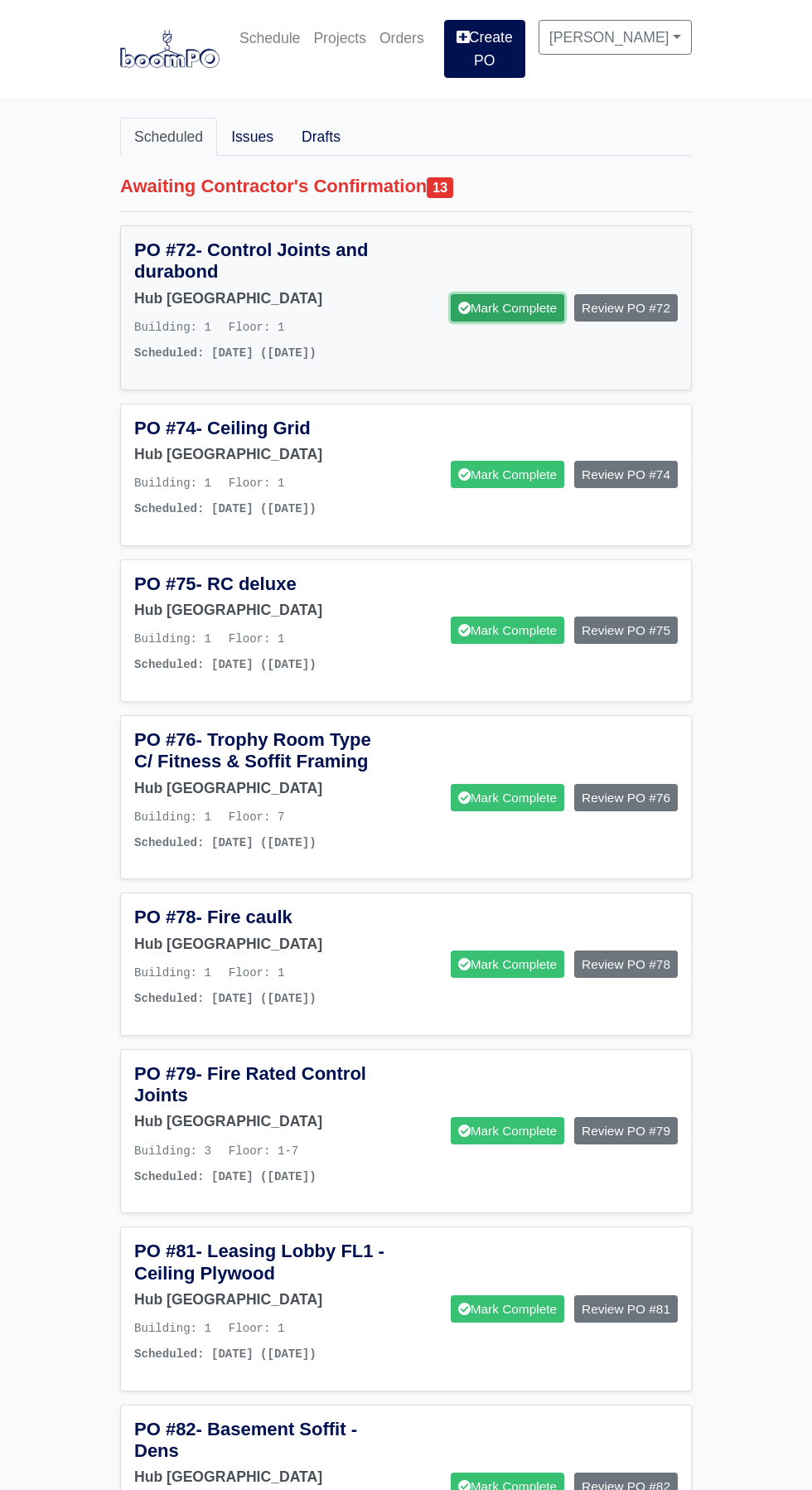
click at [509, 295] on link "Mark Complete" at bounding box center [507, 308] width 113 height 28
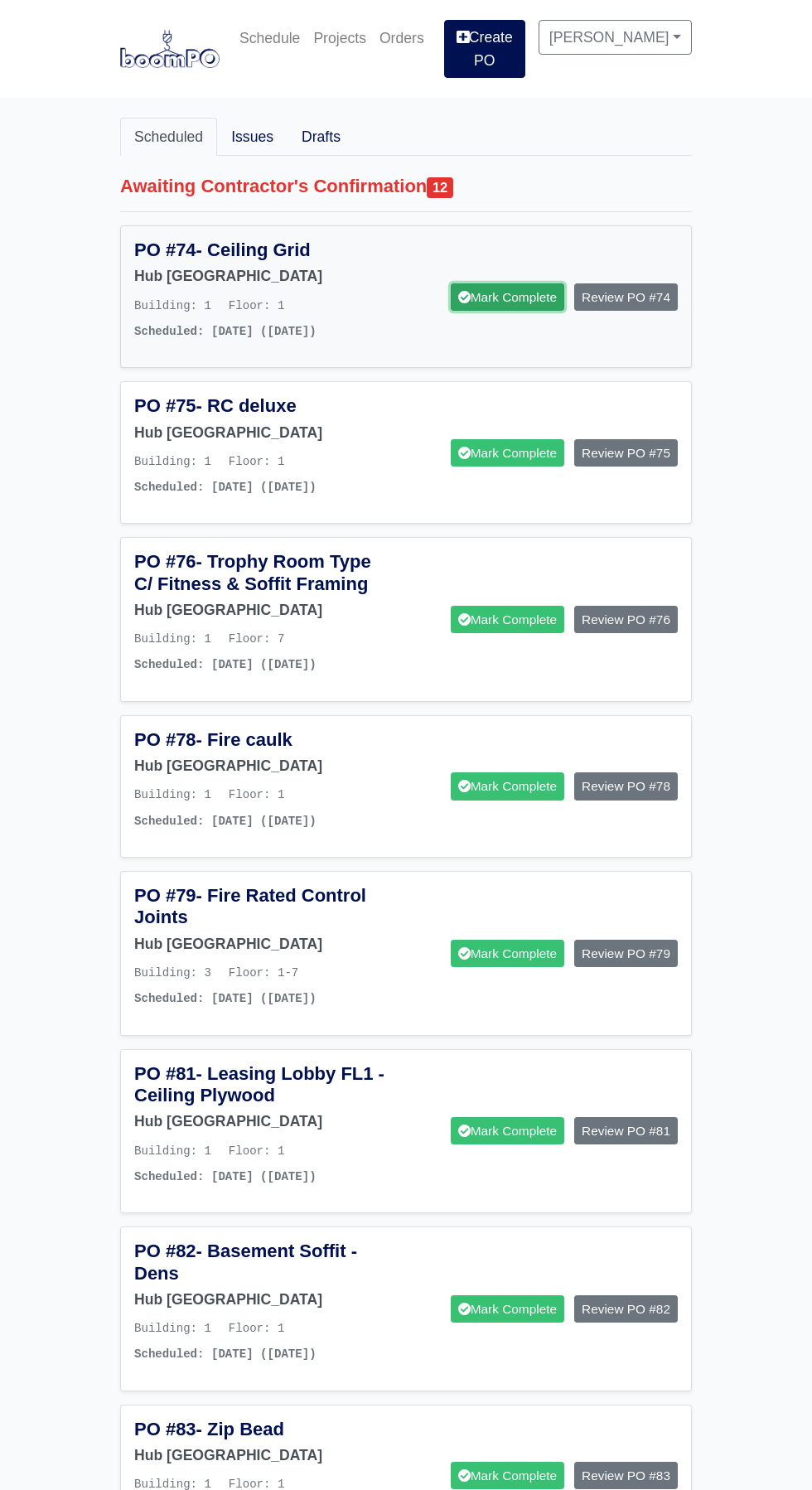
click at [521, 284] on link "Mark Complete" at bounding box center [507, 297] width 113 height 28
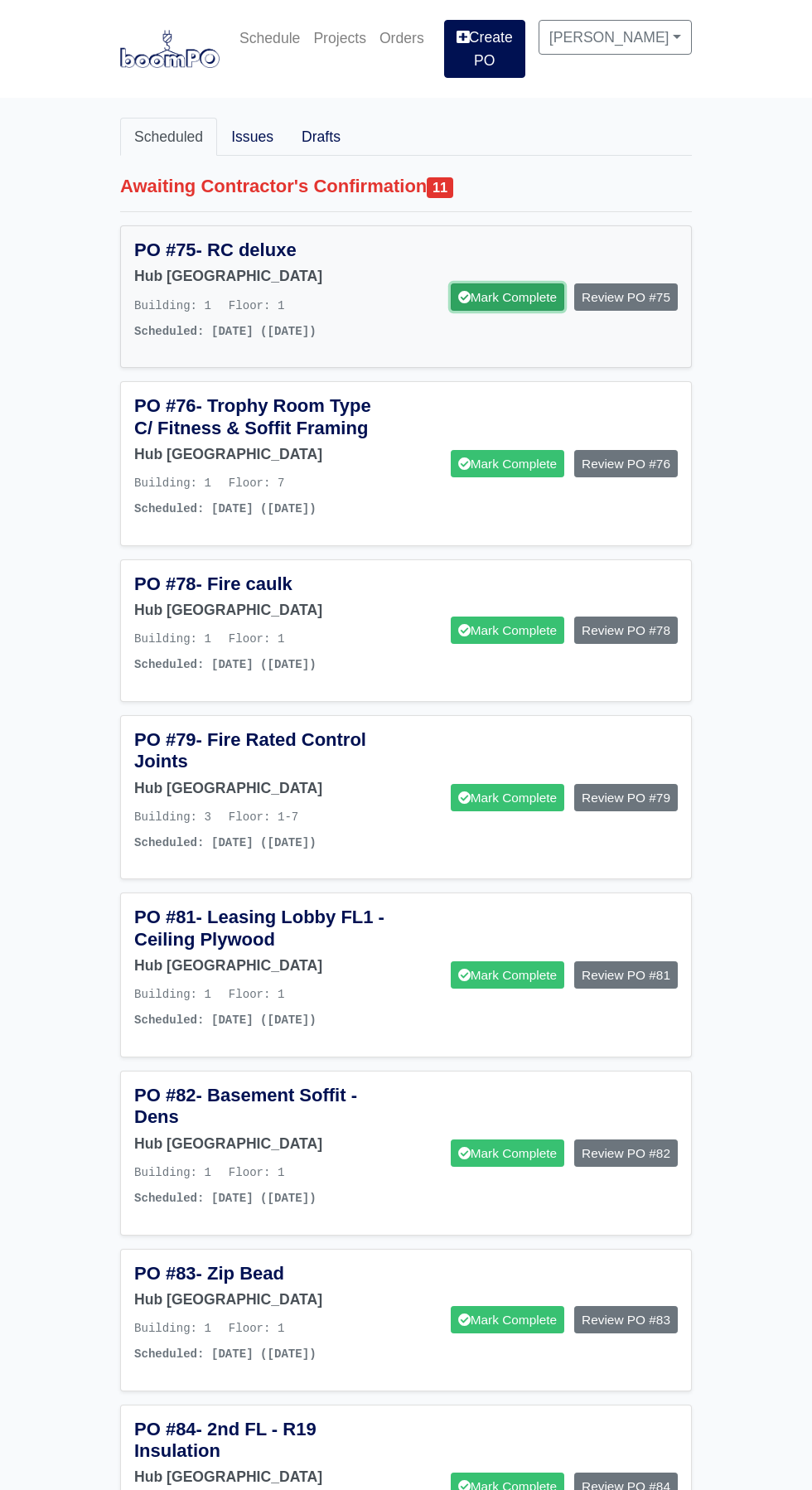
click at [504, 284] on link "Mark Complete" at bounding box center [507, 297] width 113 height 28
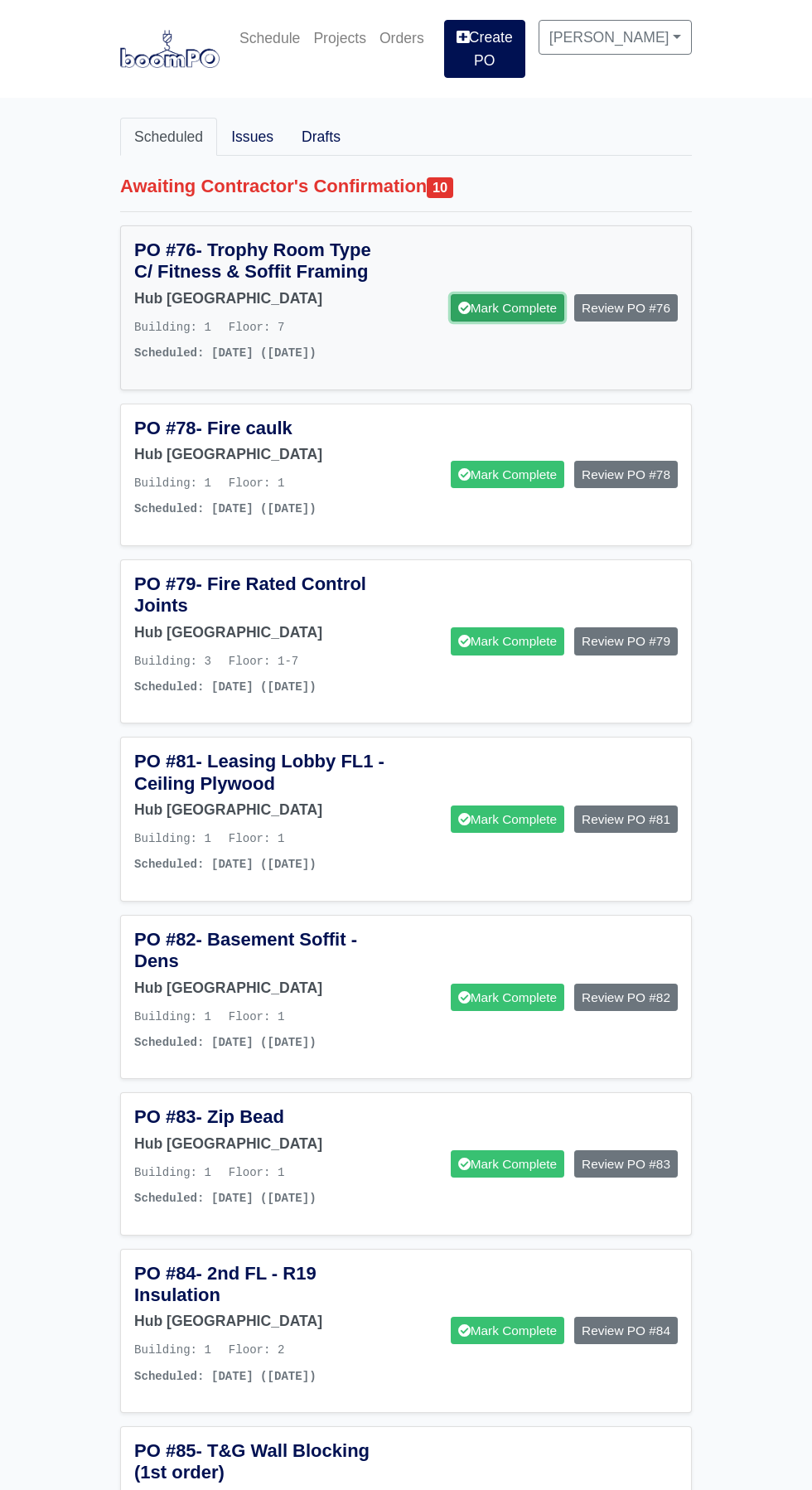
click at [508, 302] on link "Mark Complete" at bounding box center [507, 308] width 113 height 28
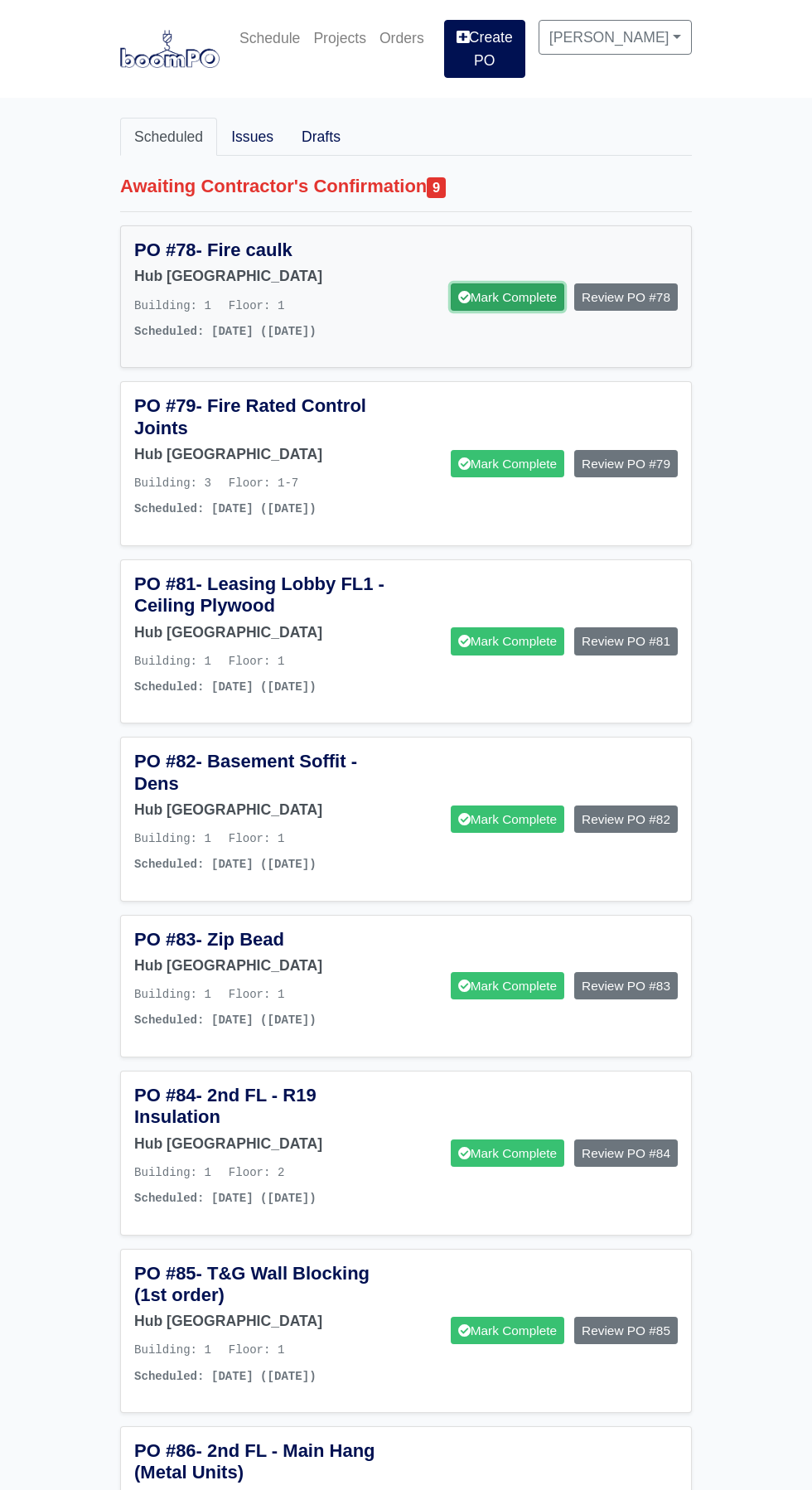
click at [496, 284] on link "Mark Complete" at bounding box center [507, 297] width 113 height 28
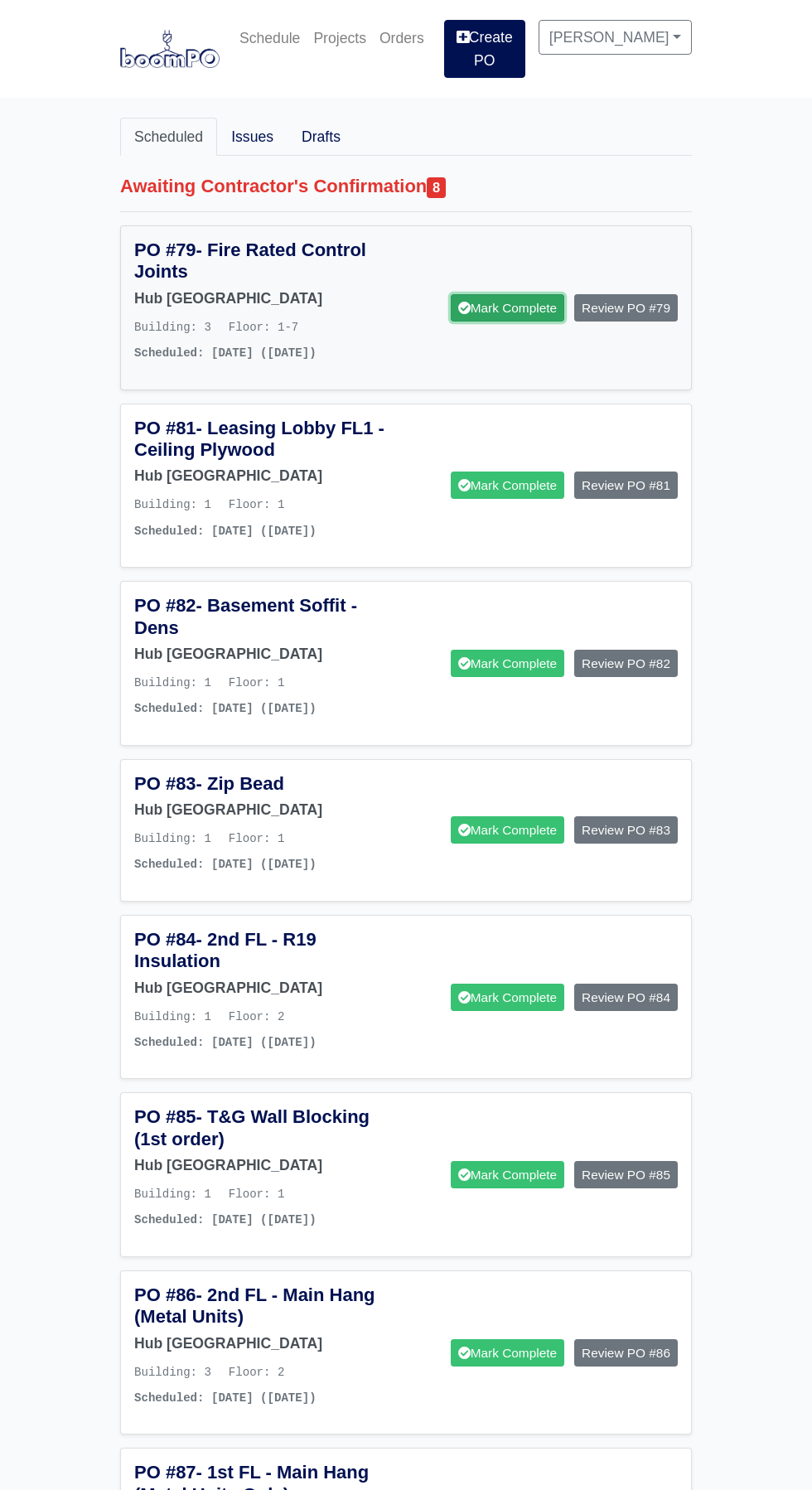
click at [504, 300] on link "Mark Complete" at bounding box center [507, 308] width 113 height 28
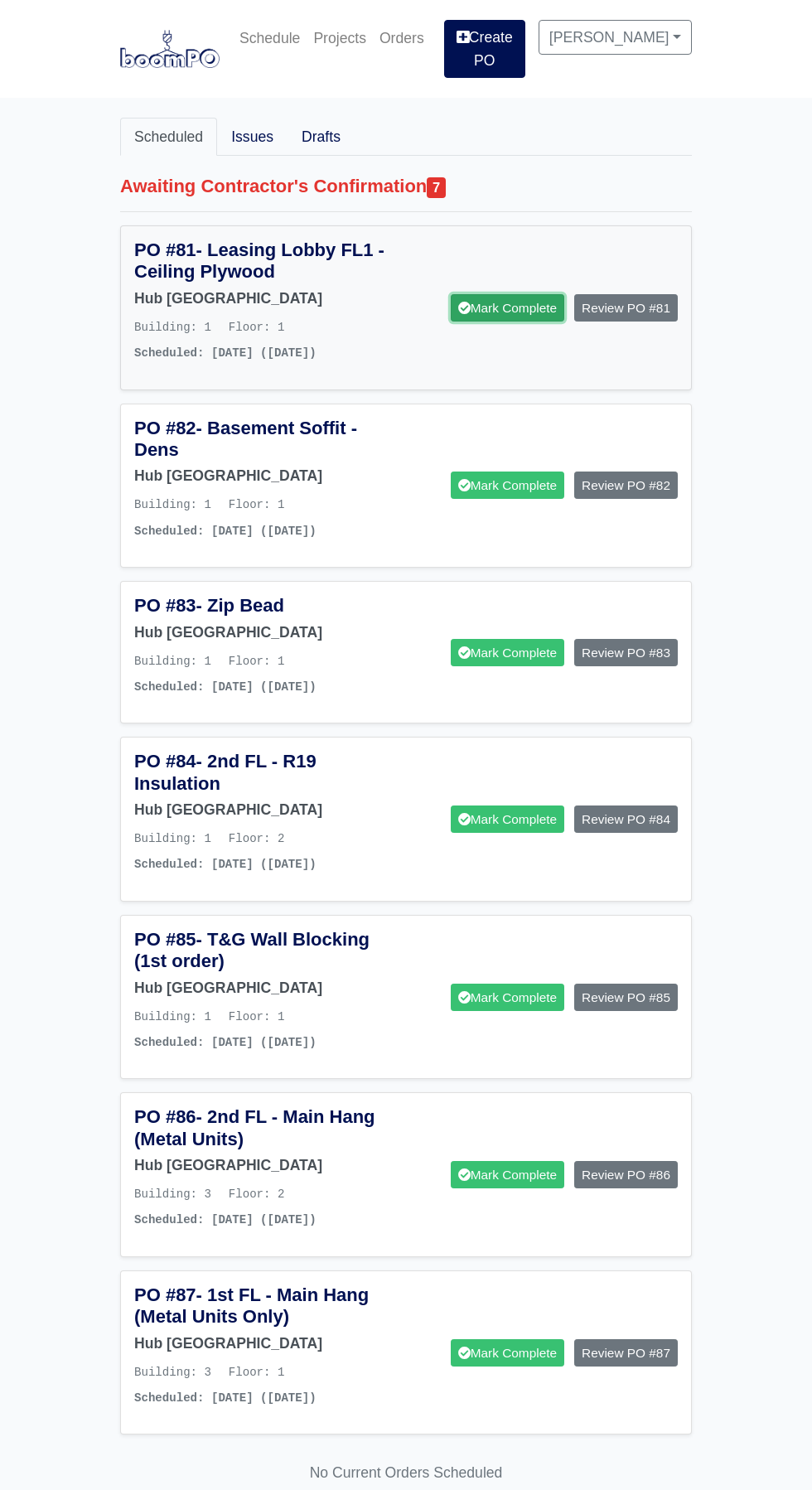
click at [509, 295] on link "Mark Complete" at bounding box center [507, 308] width 113 height 28
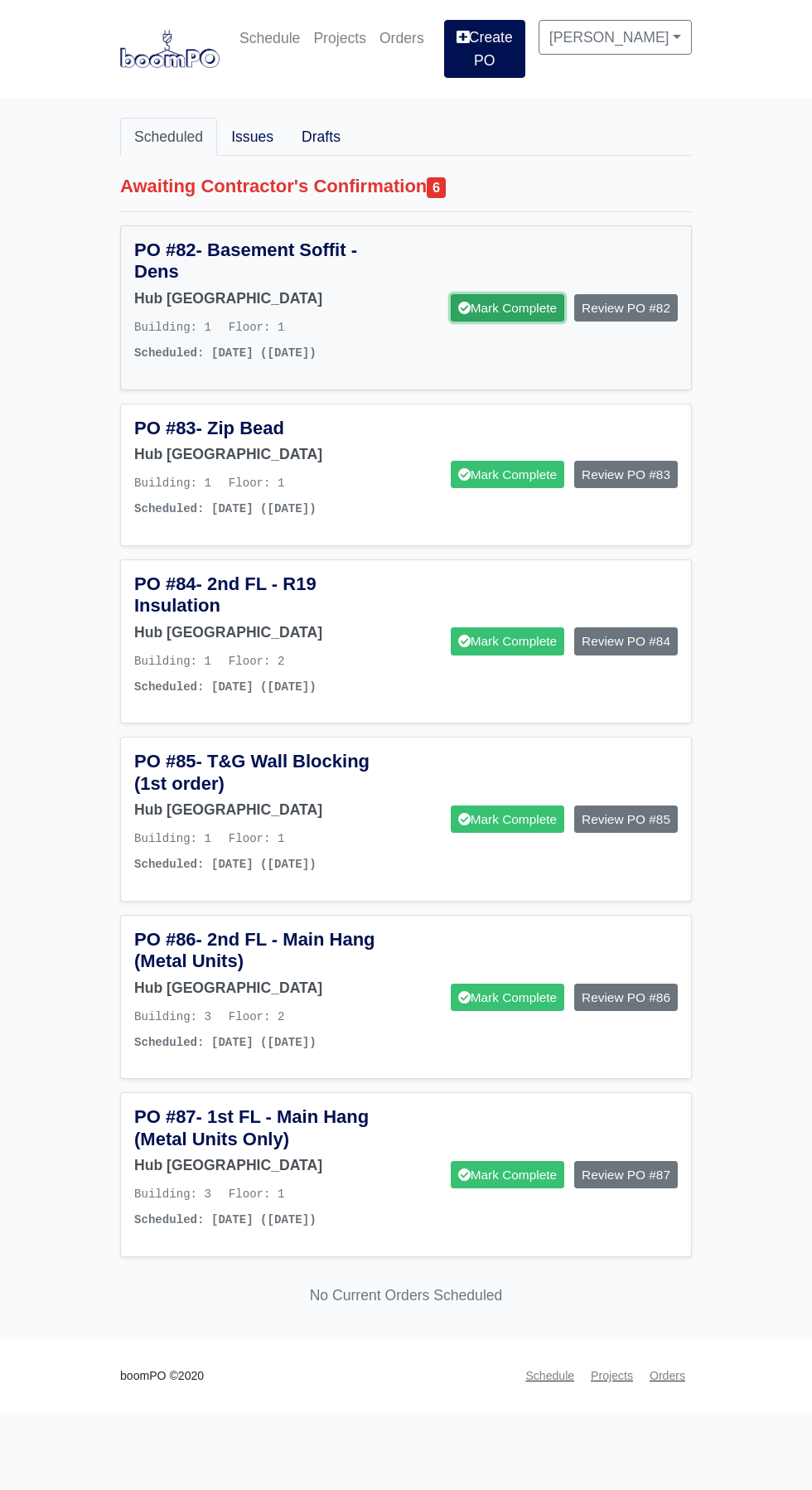
click at [504, 294] on link "Mark Complete" at bounding box center [507, 308] width 113 height 28
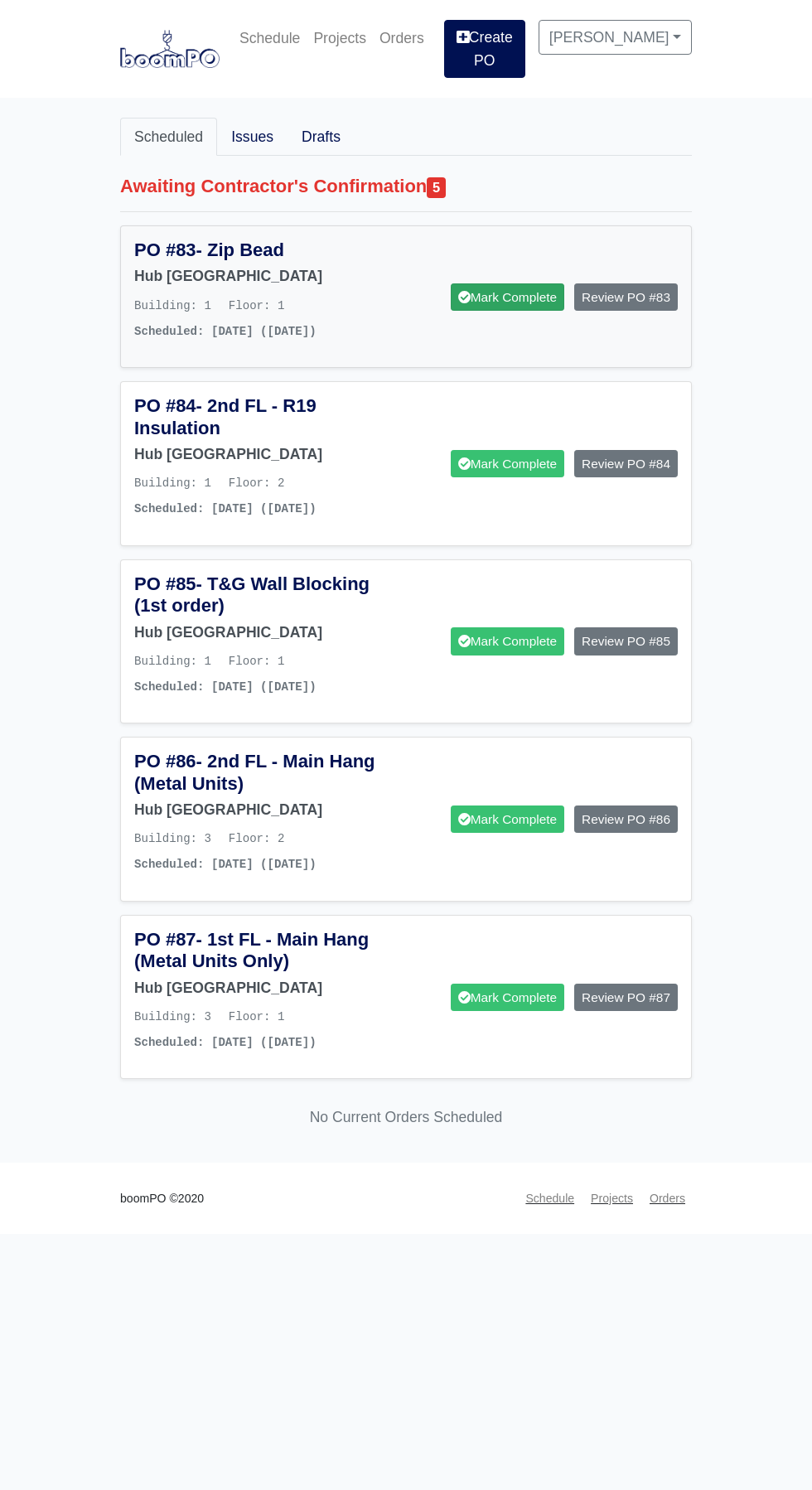
click at [499, 283] on link "Mark Complete" at bounding box center [507, 297] width 113 height 28
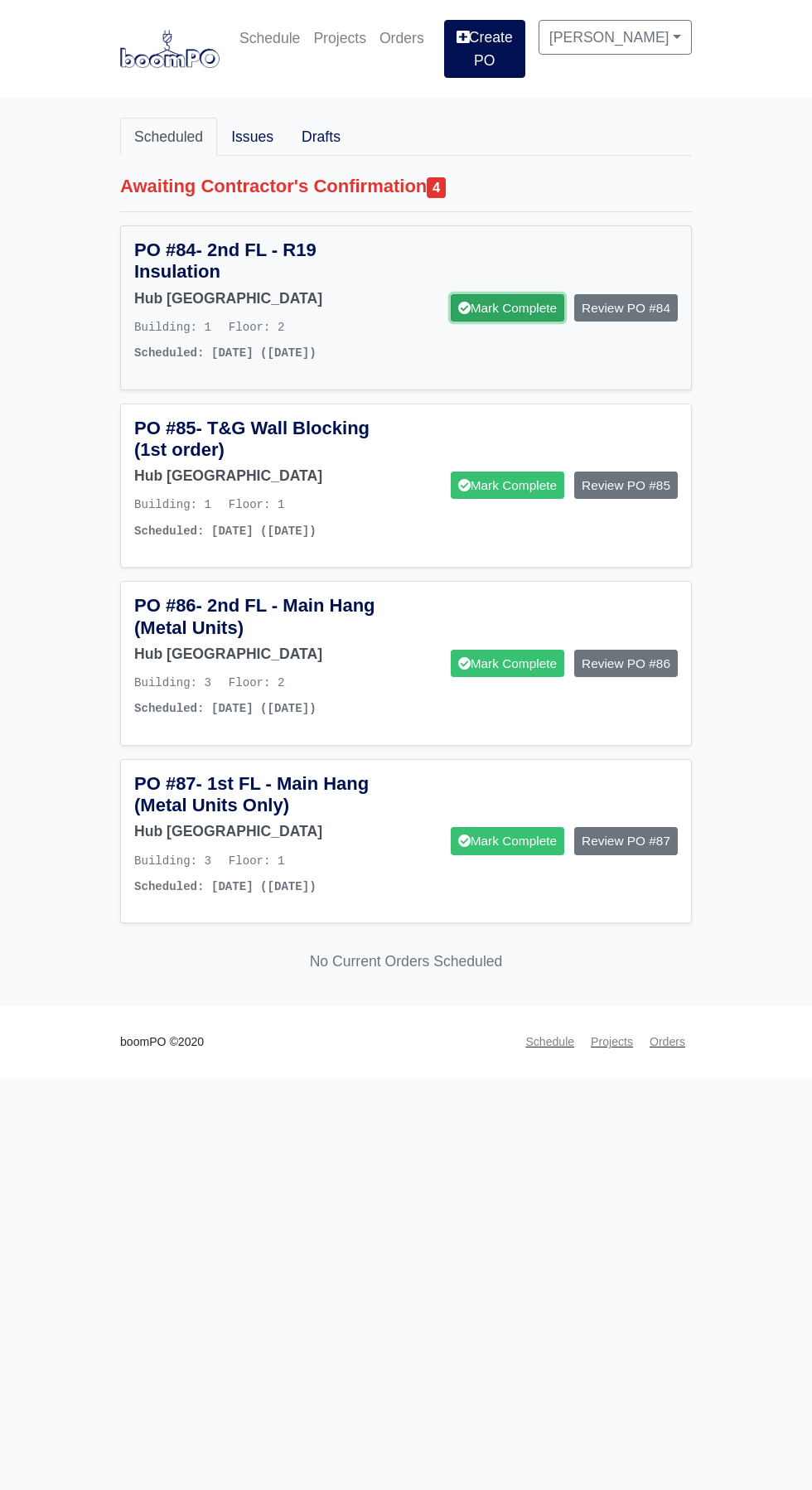
click at [525, 294] on link "Mark Complete" at bounding box center [507, 308] width 113 height 28
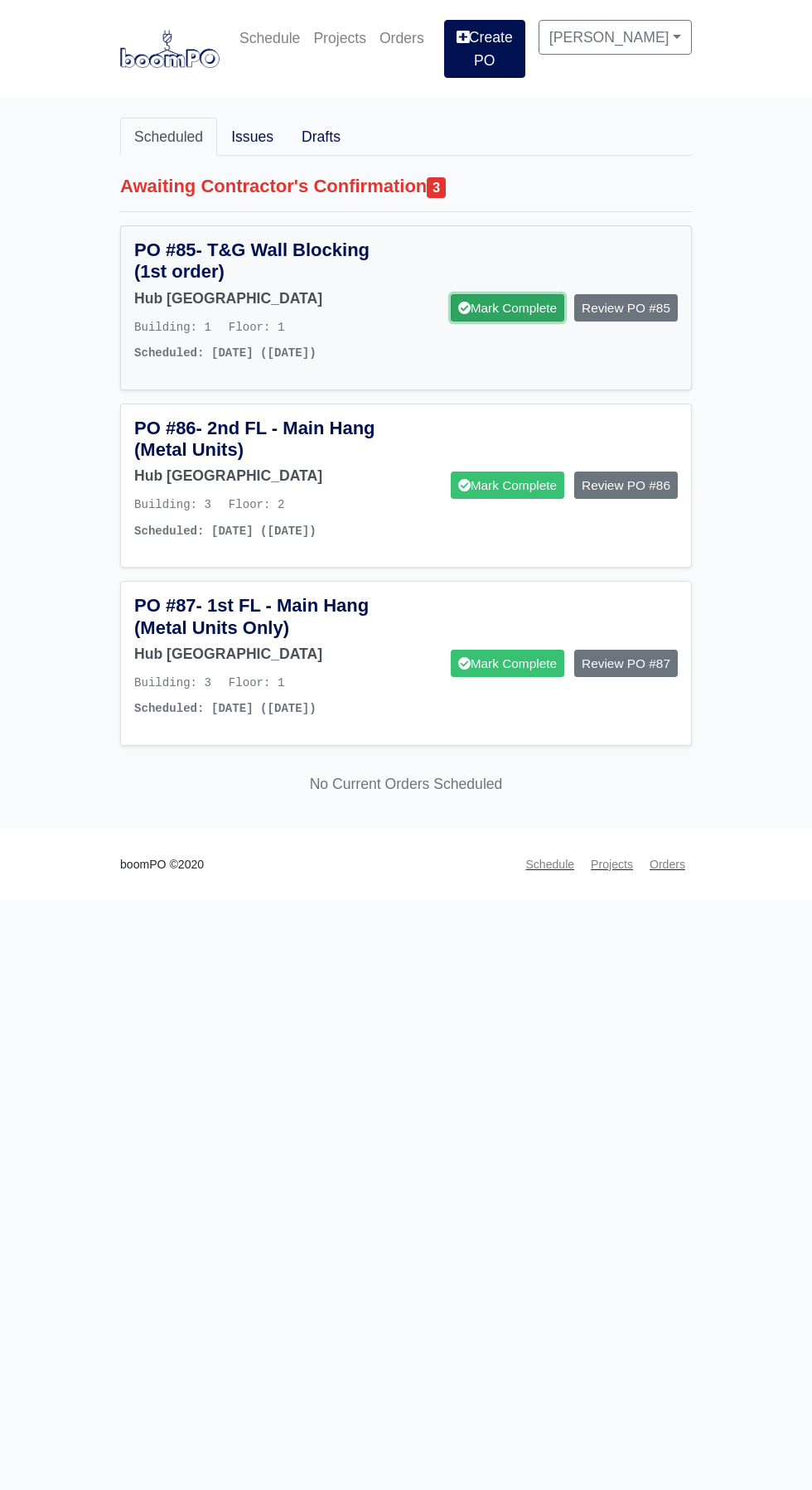
click at [511, 306] on link "Mark Complete" at bounding box center [507, 308] width 113 height 28
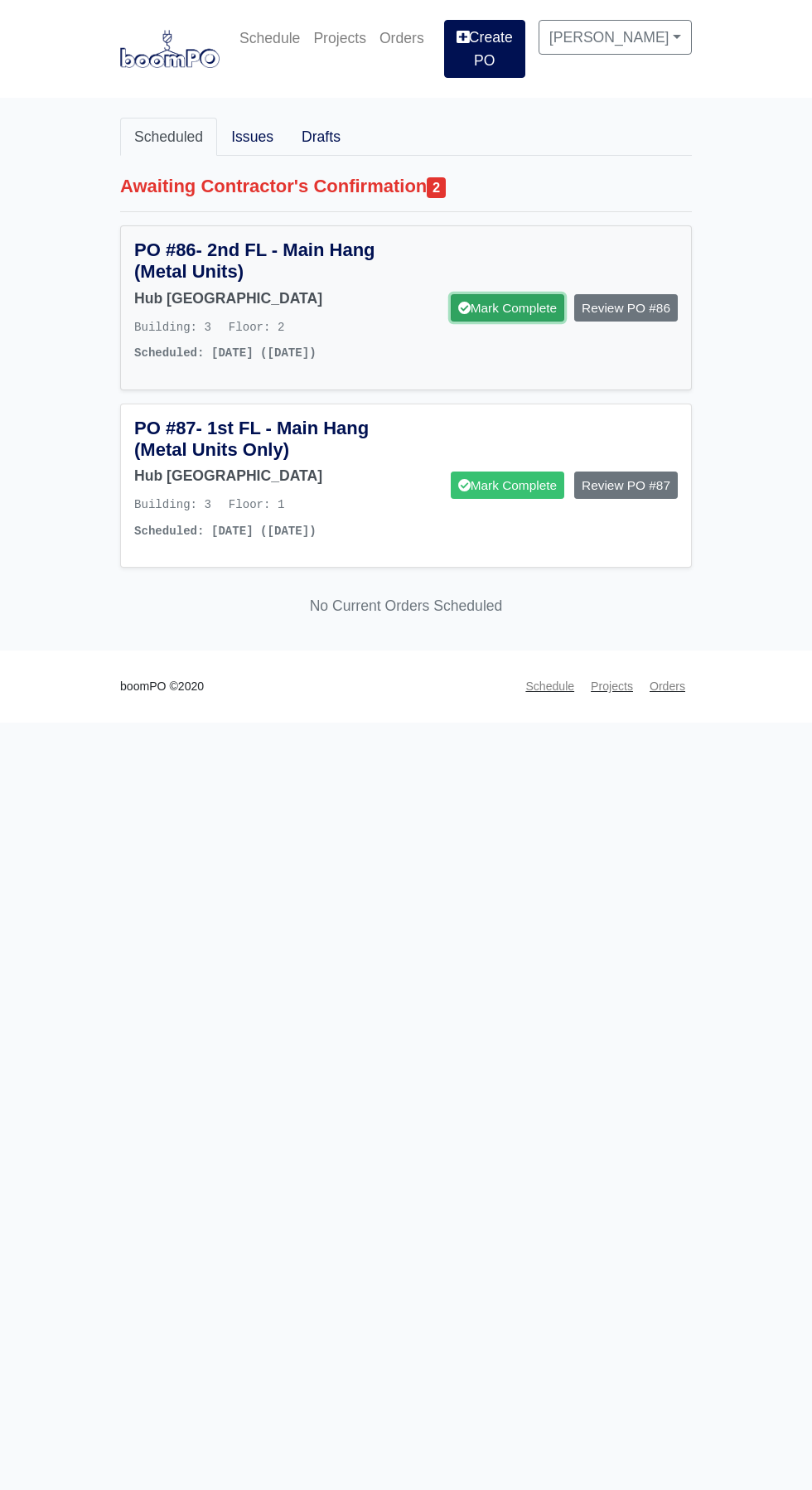
click at [513, 295] on link "Mark Complete" at bounding box center [507, 308] width 113 height 28
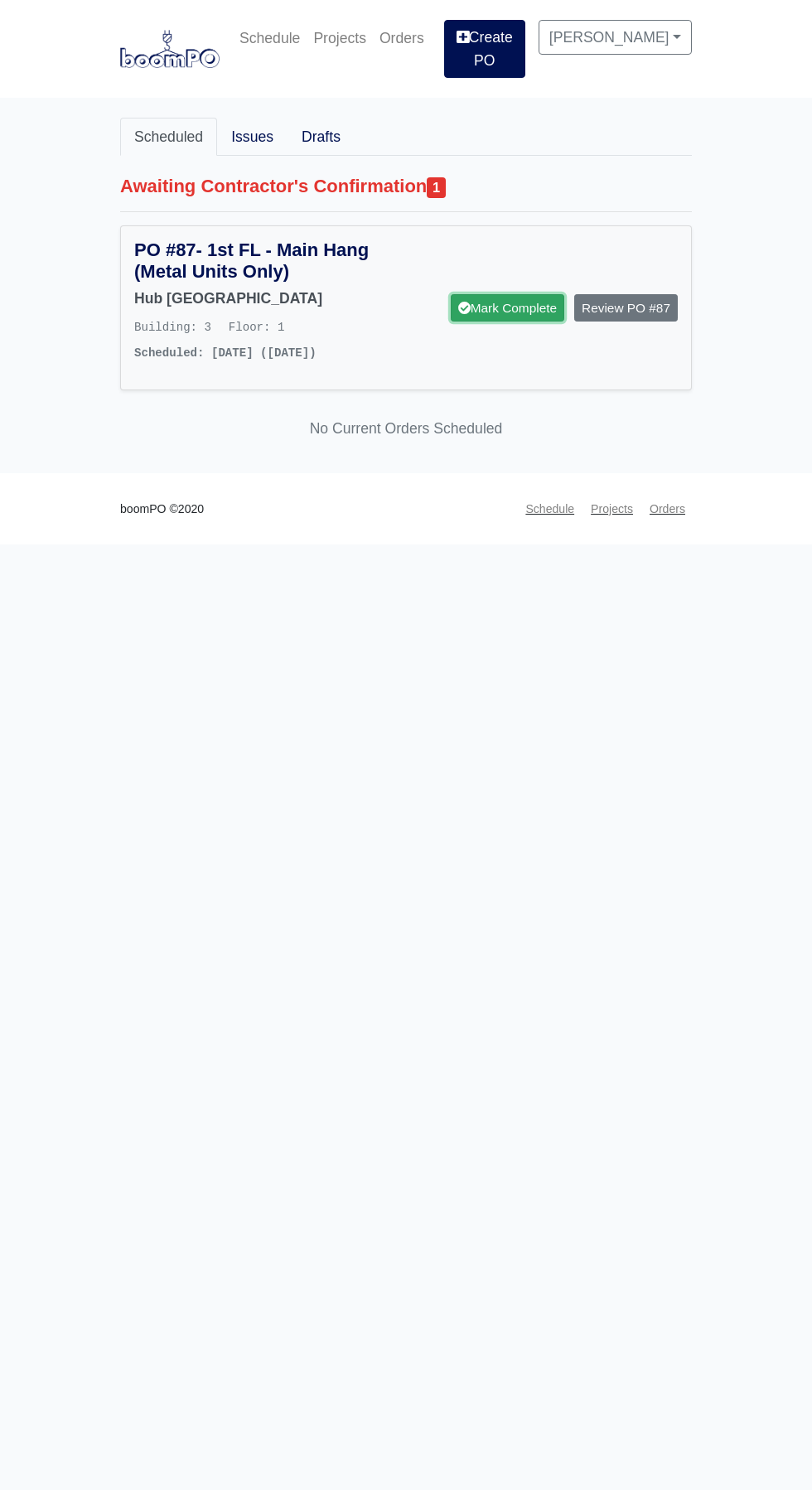
click at [504, 294] on link "Mark Complete" at bounding box center [507, 308] width 113 height 28
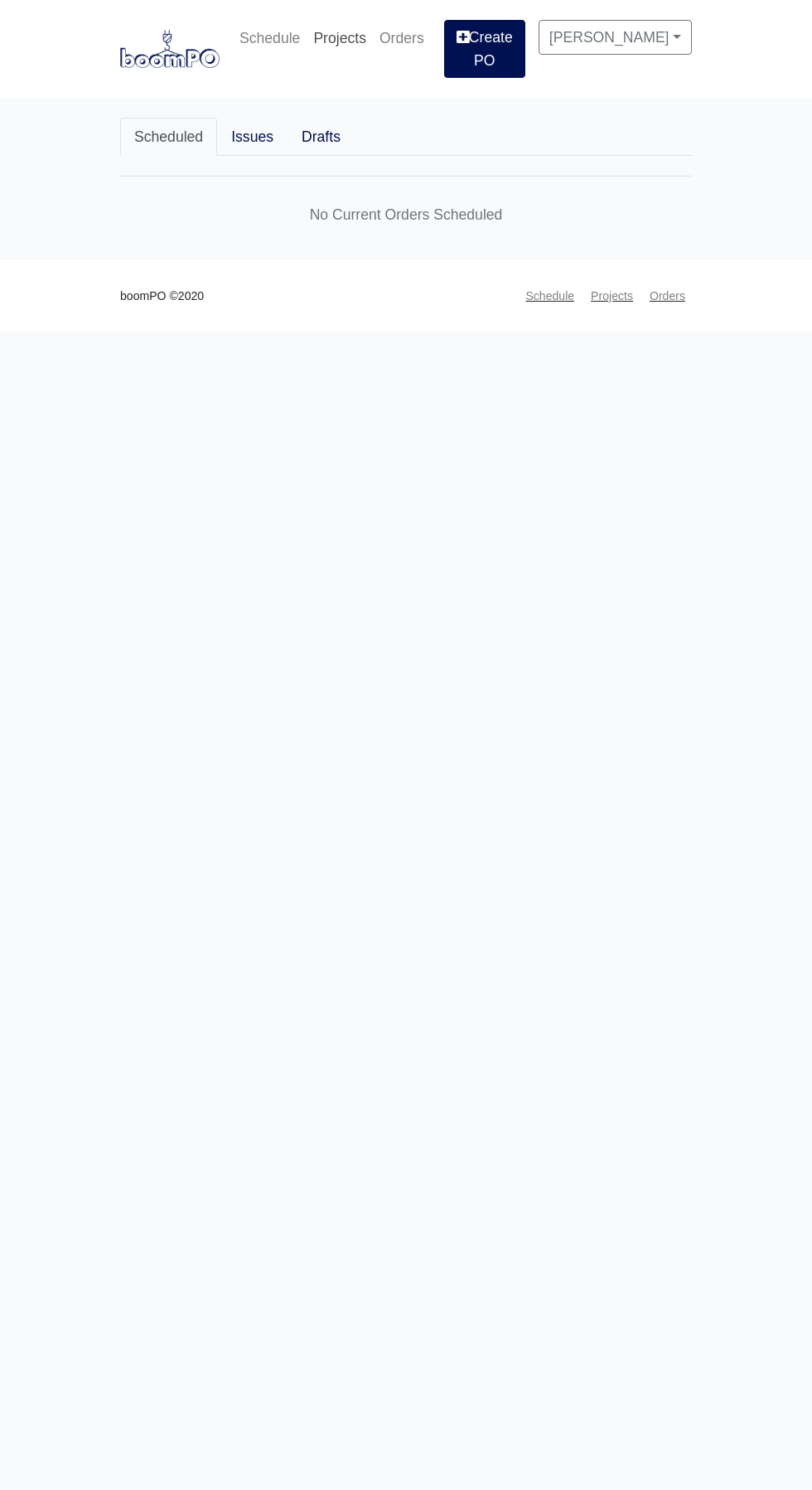
click at [357, 34] on link "Projects" at bounding box center [339, 39] width 66 height 37
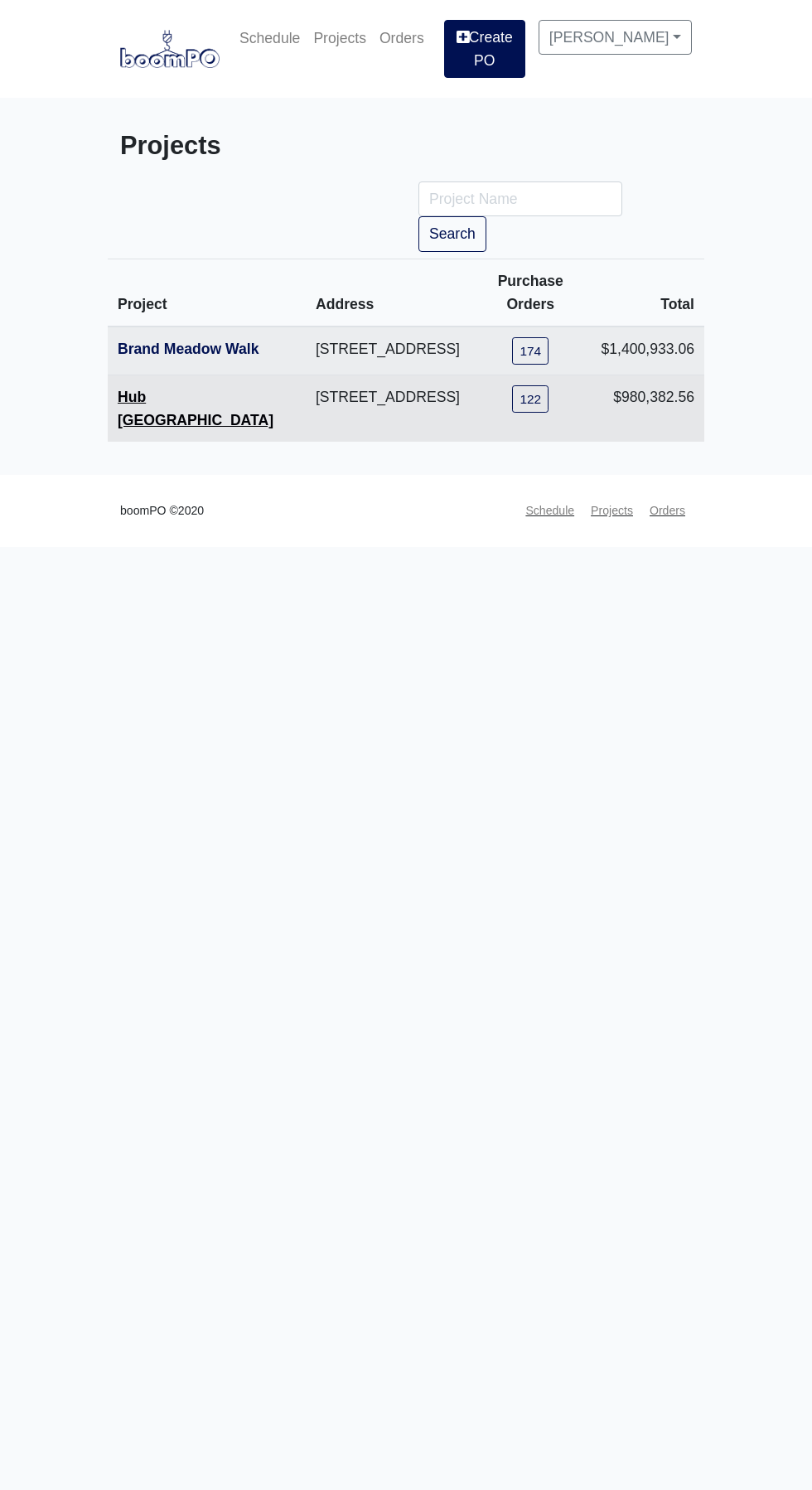
click at [173, 403] on link "Hub [GEOGRAPHIC_DATA]" at bounding box center [195, 408] width 156 height 39
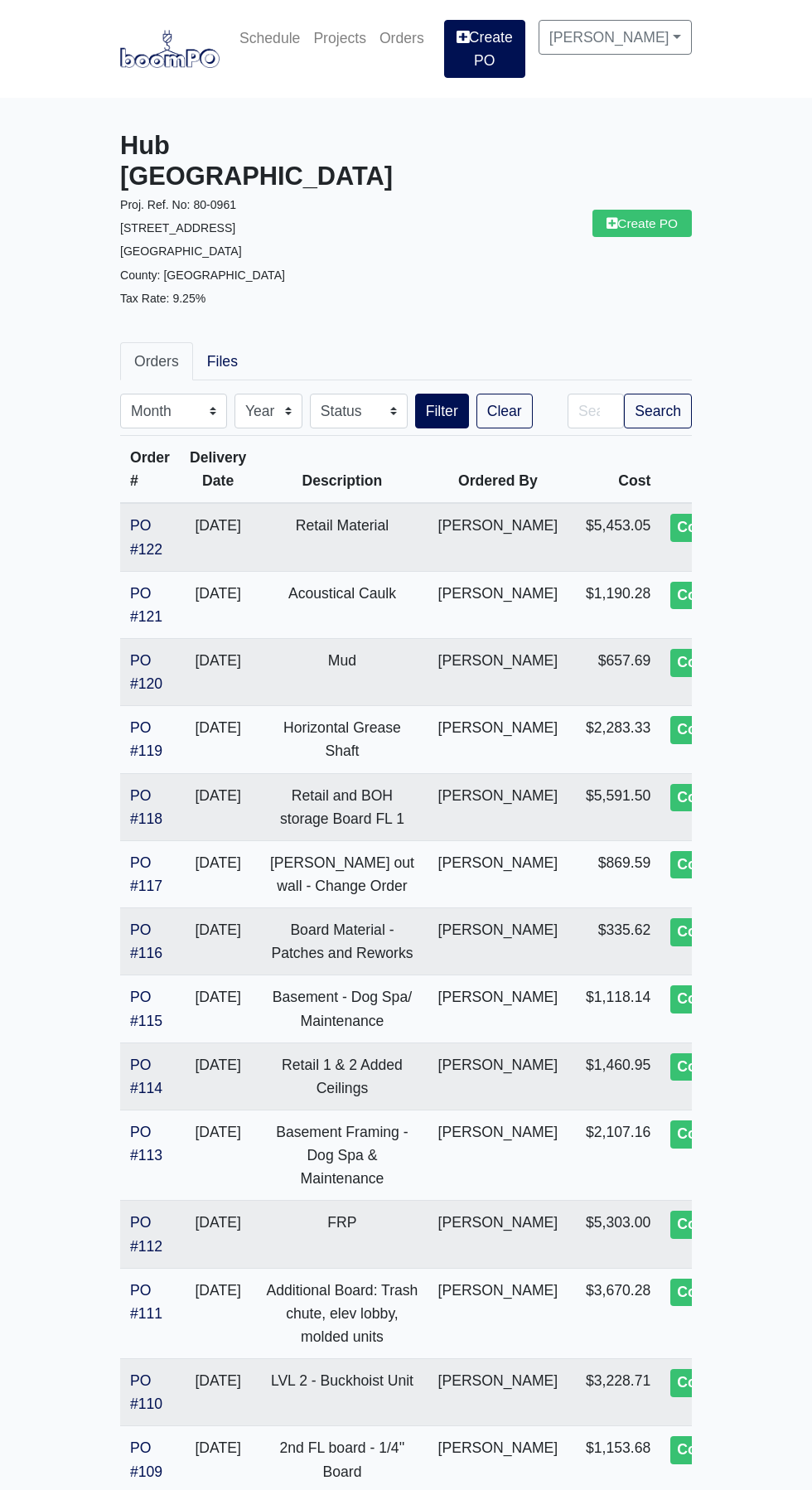
scroll to position [3054, 0]
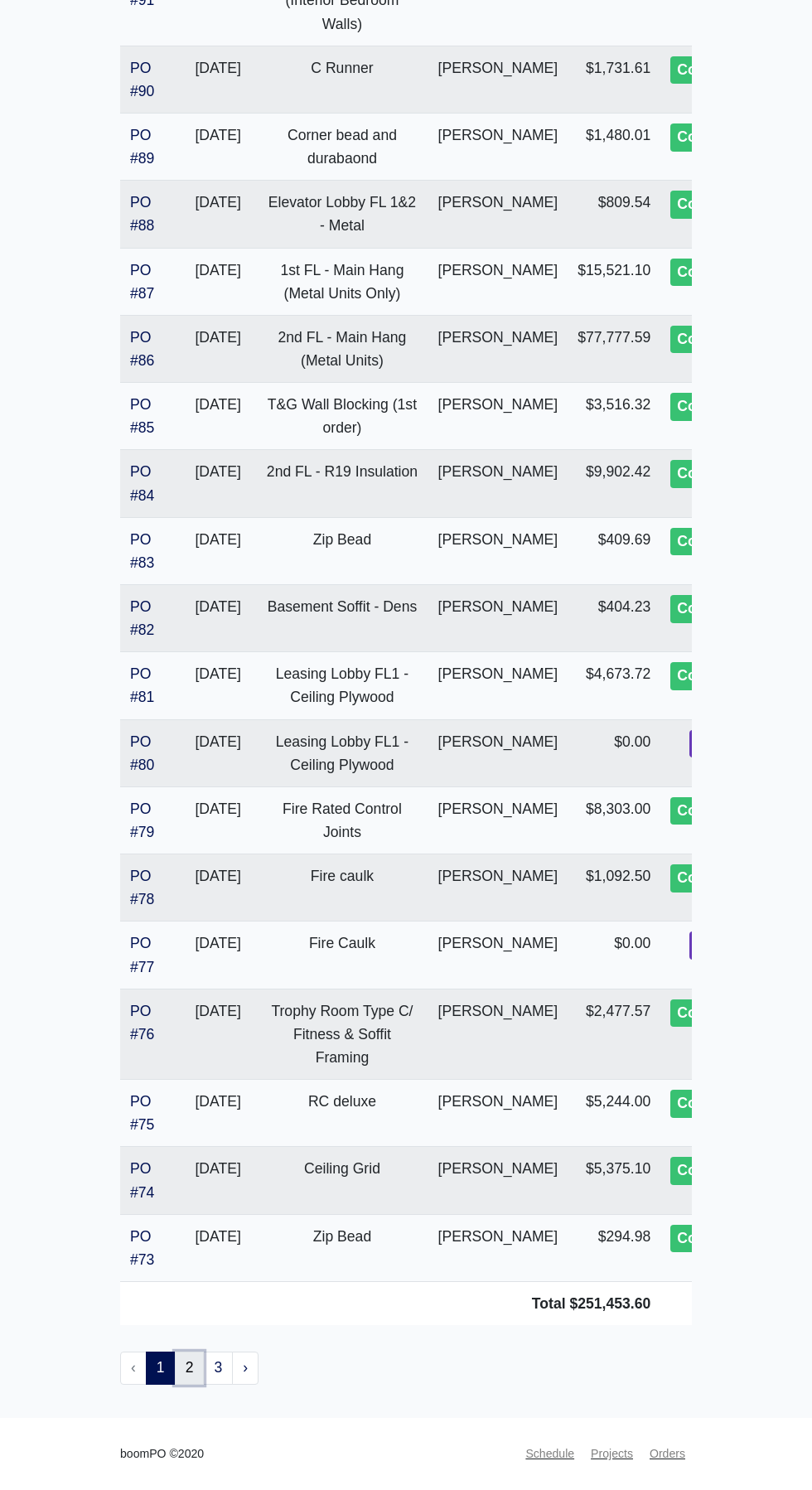
click at [188, 1369] on link "2" at bounding box center [190, 1368] width 30 height 34
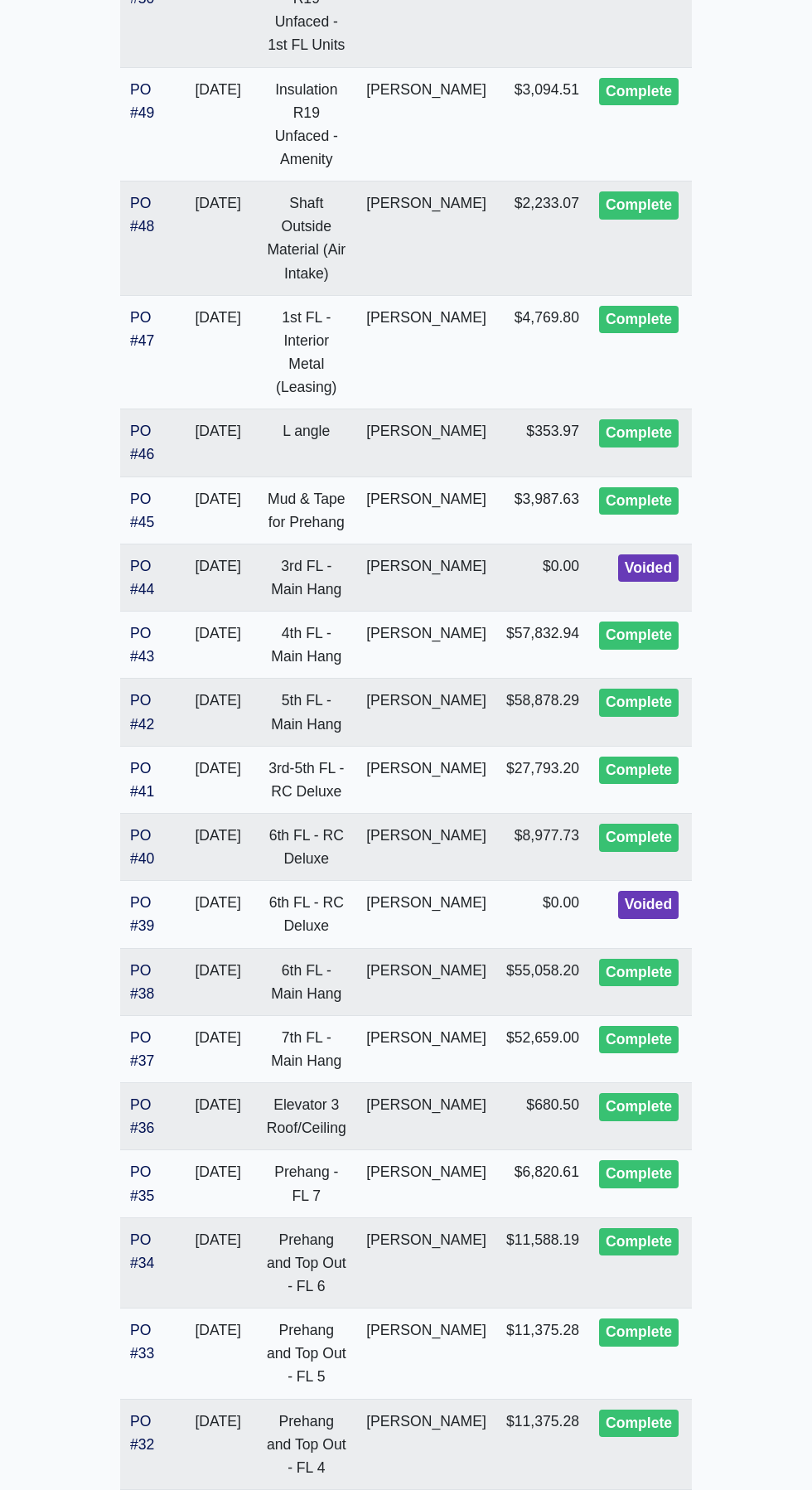
scroll to position [2680, 0]
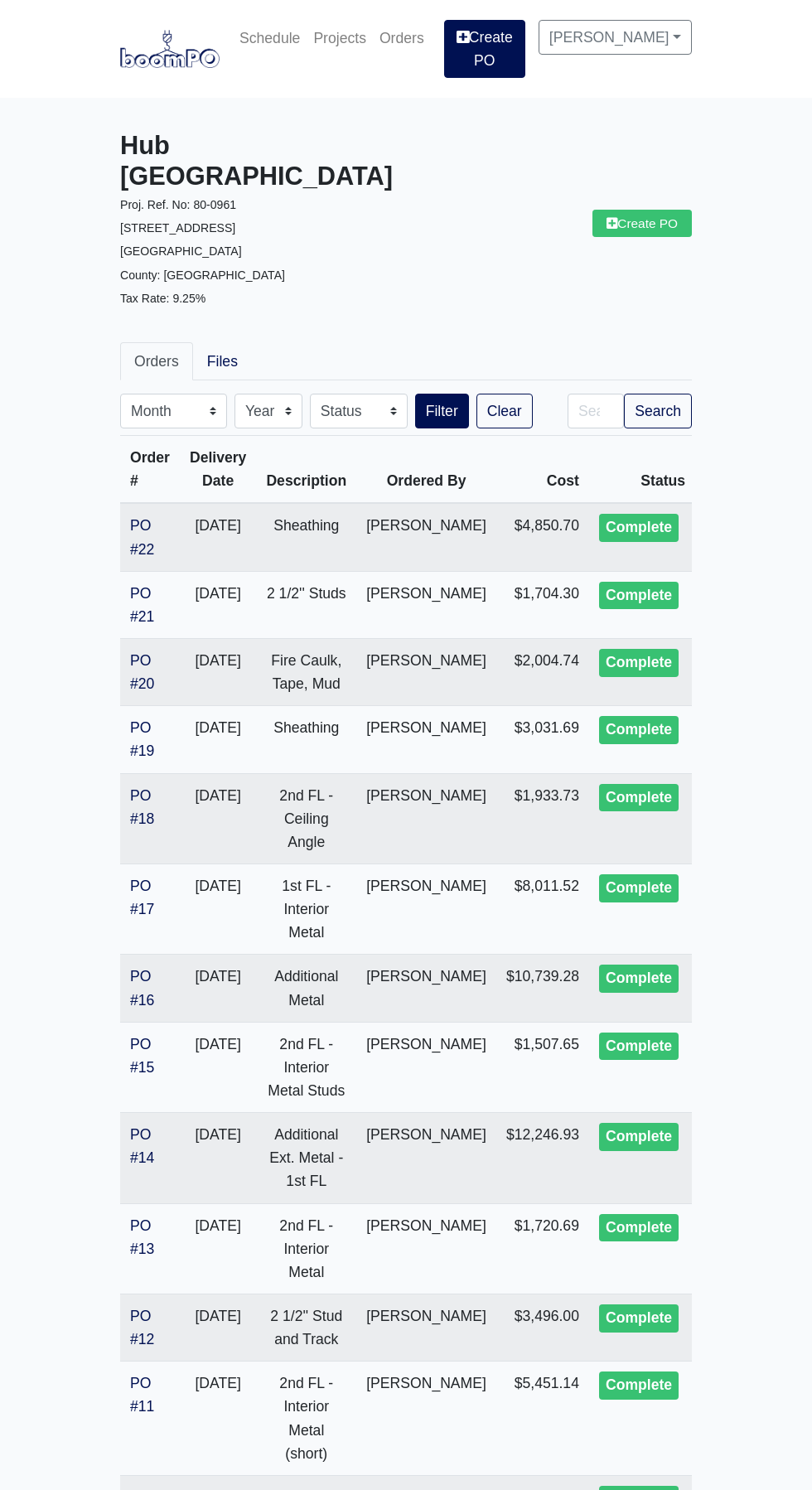
scroll to position [657, 0]
